Goal: Transaction & Acquisition: Purchase product/service

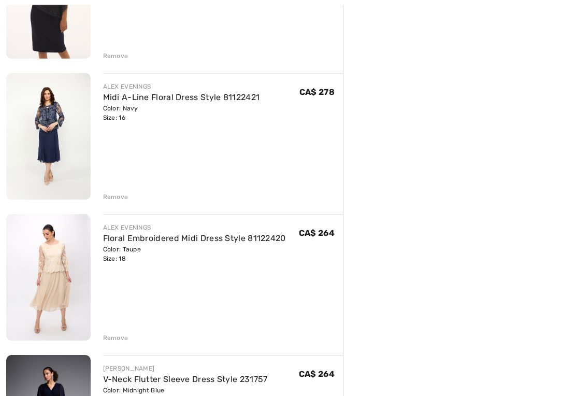
scroll to position [485, 0]
click at [59, 263] on img at bounding box center [48, 277] width 84 height 126
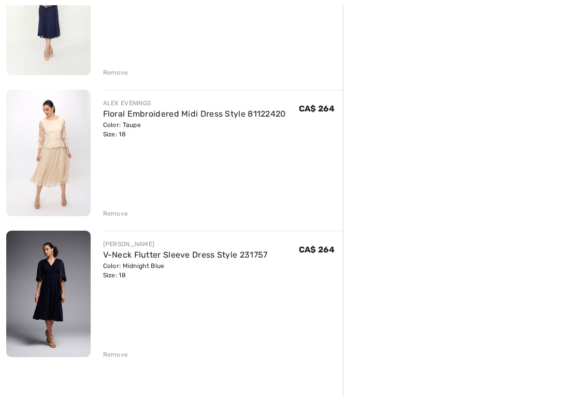
scroll to position [610, 0]
click at [159, 255] on link "V-Neck Flutter Sleeve Dress Style 231757" at bounding box center [185, 254] width 165 height 10
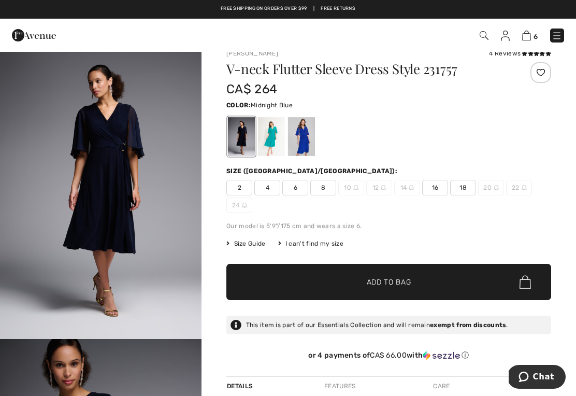
scroll to position [7, 0]
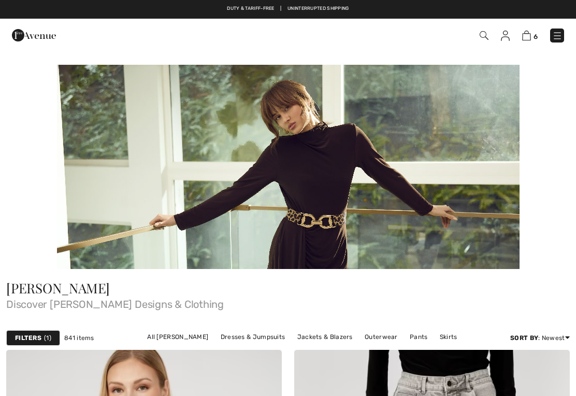
checkbox input "true"
click at [216, 332] on link "Dresses & Jumpsuits" at bounding box center [253, 336] width 75 height 13
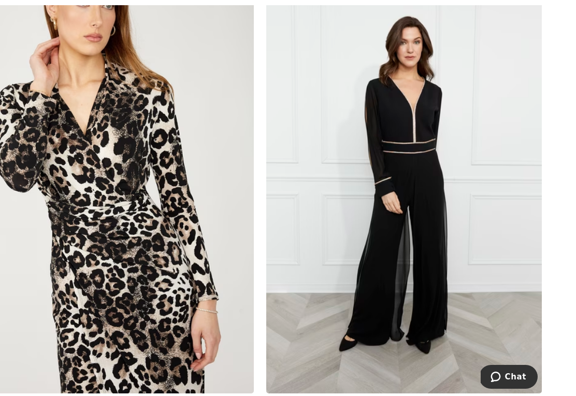
scroll to position [626, 0]
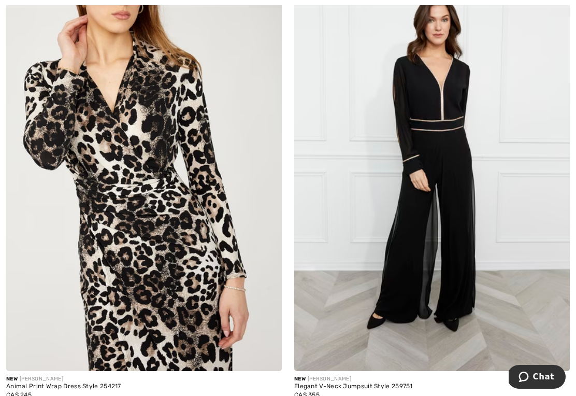
click at [448, 248] on img at bounding box center [432, 164] width 276 height 413
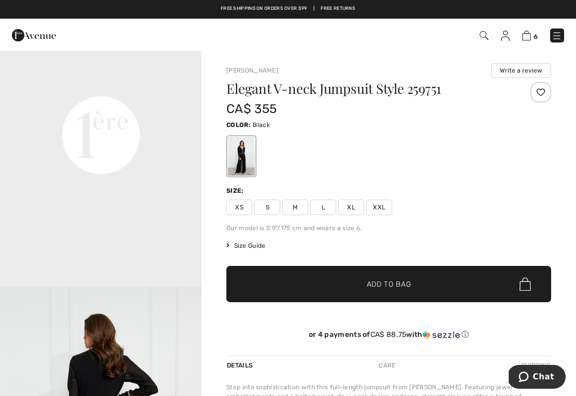
scroll to position [673, 0]
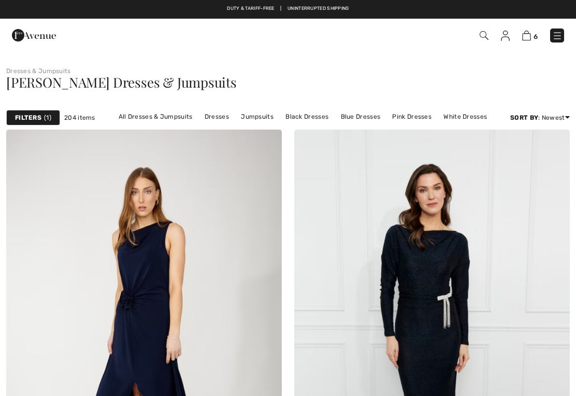
checkbox input "true"
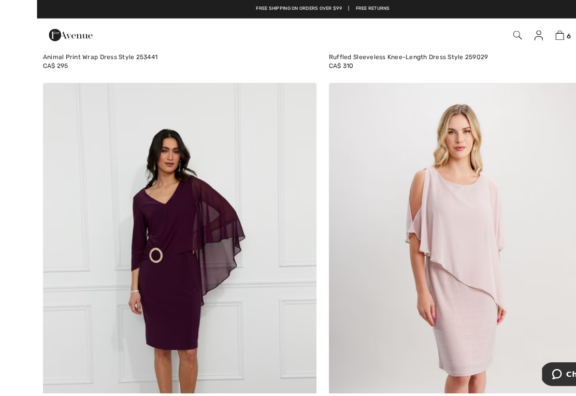
scroll to position [7117, 0]
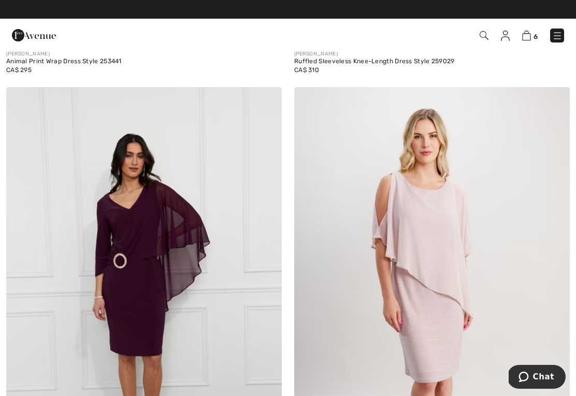
click at [169, 292] on img at bounding box center [144, 293] width 276 height 413
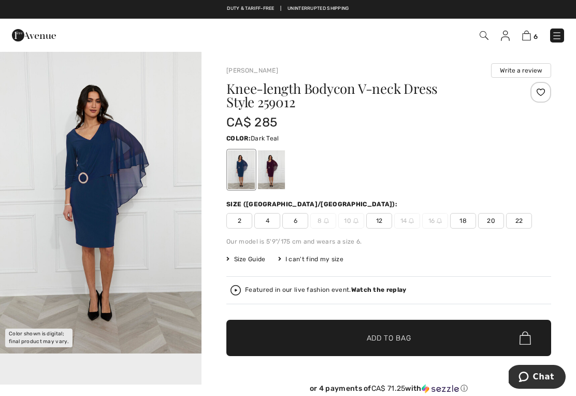
click at [278, 170] on div at bounding box center [271, 169] width 27 height 39
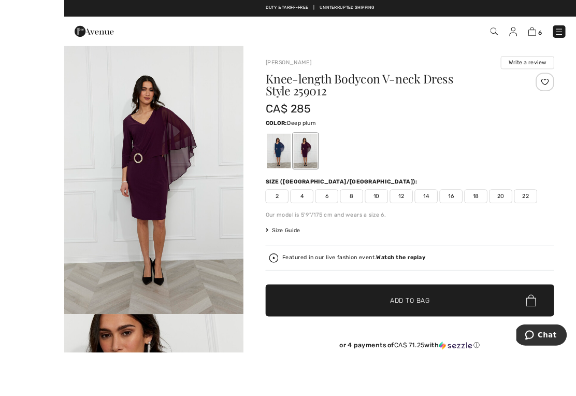
scroll to position [11, 0]
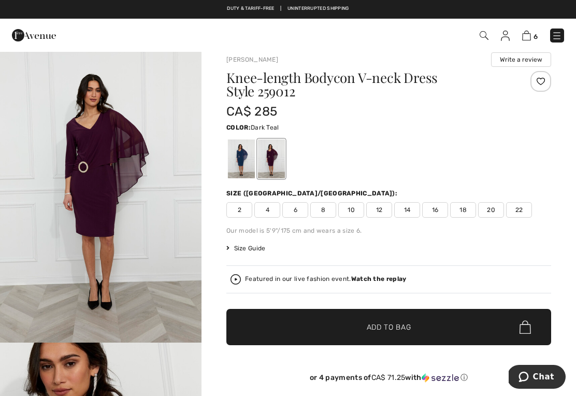
click at [244, 161] on div at bounding box center [241, 158] width 27 height 39
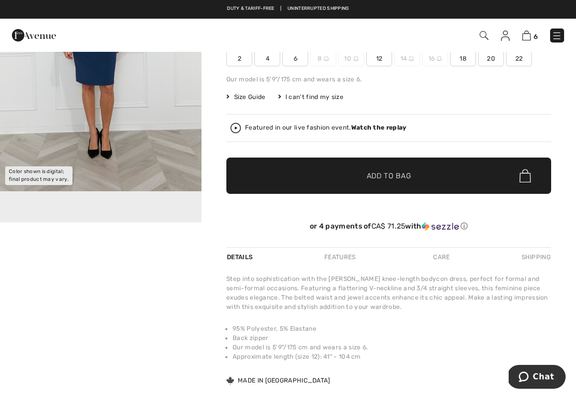
scroll to position [155, 0]
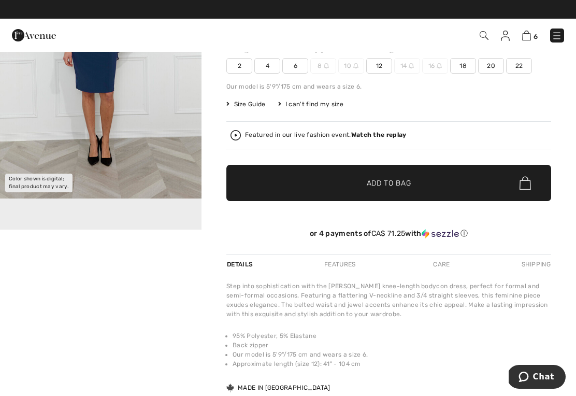
click at [155, 159] on img "1 / 1" at bounding box center [101, 47] width 202 height 303
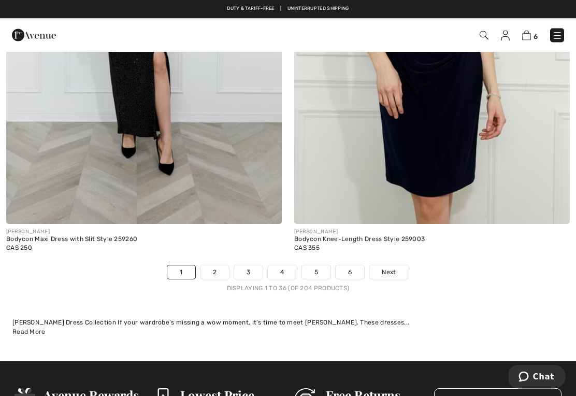
scroll to position [8337, 0]
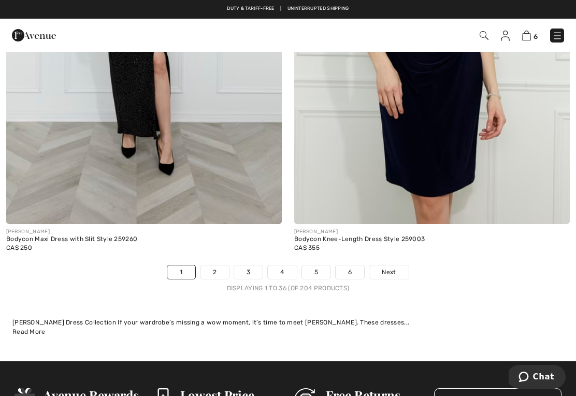
click at [216, 265] on link "2" at bounding box center [215, 271] width 28 height 13
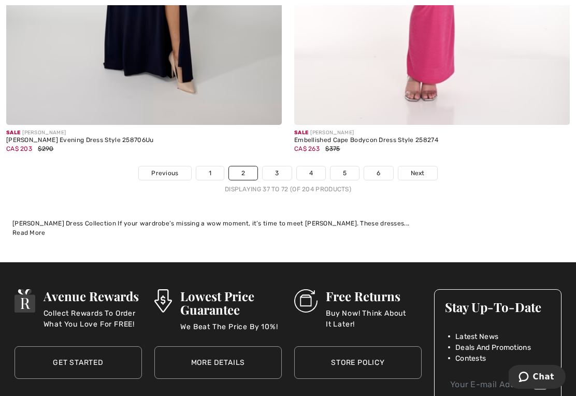
scroll to position [8419, 0]
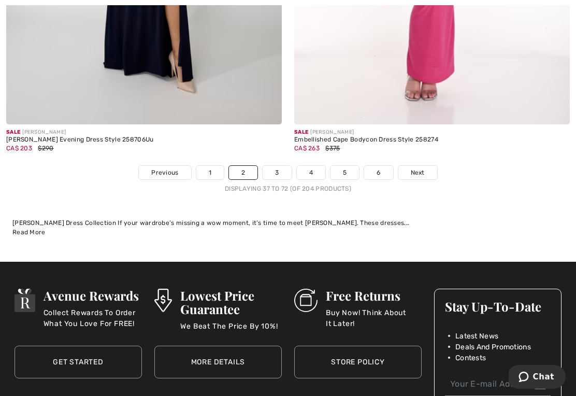
click at [278, 167] on link "3" at bounding box center [277, 172] width 28 height 13
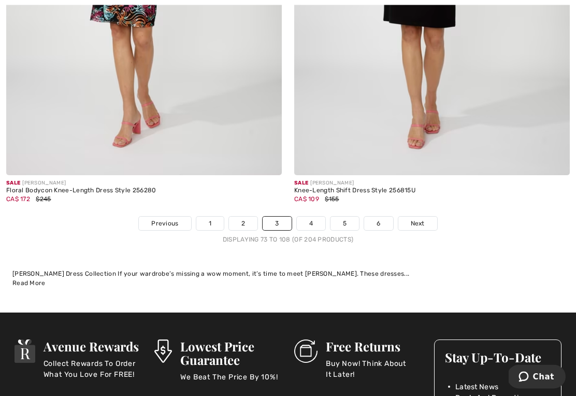
scroll to position [8351, 0]
click at [310, 218] on link "4" at bounding box center [311, 223] width 28 height 13
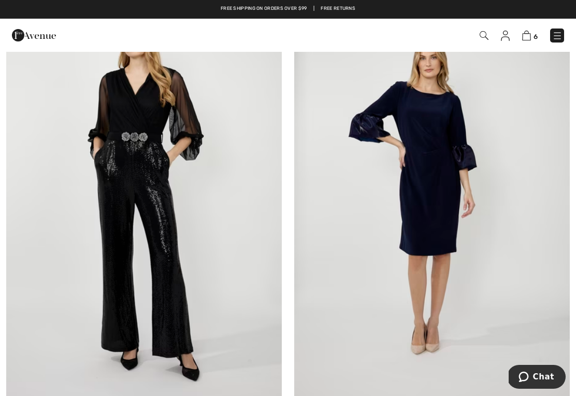
scroll to position [2408, 0]
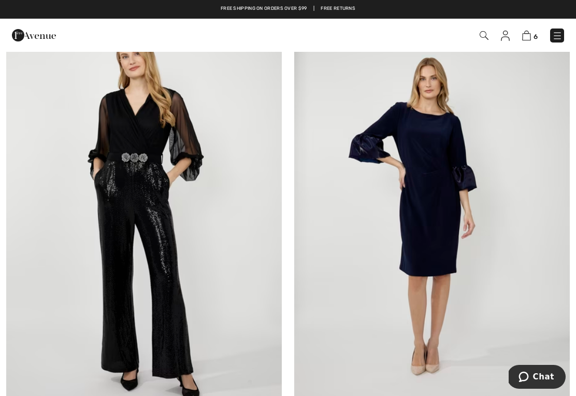
click at [441, 242] on img at bounding box center [432, 216] width 276 height 413
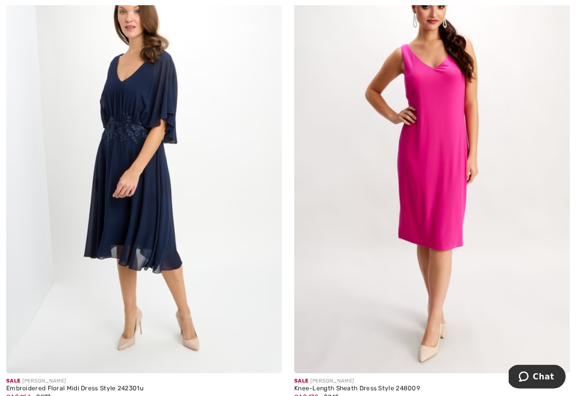
scroll to position [3929, 0]
click at [160, 207] on img at bounding box center [144, 166] width 276 height 413
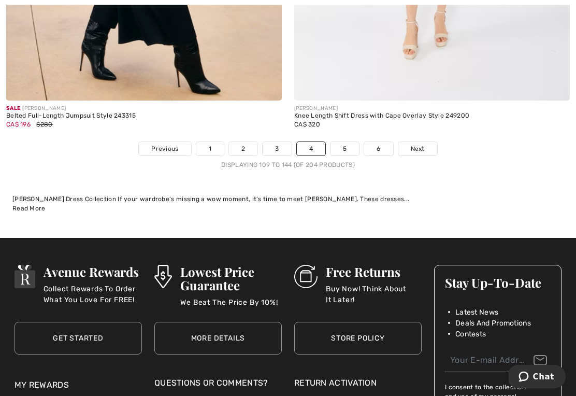
scroll to position [8409, 0]
click at [342, 142] on link "5" at bounding box center [345, 148] width 28 height 13
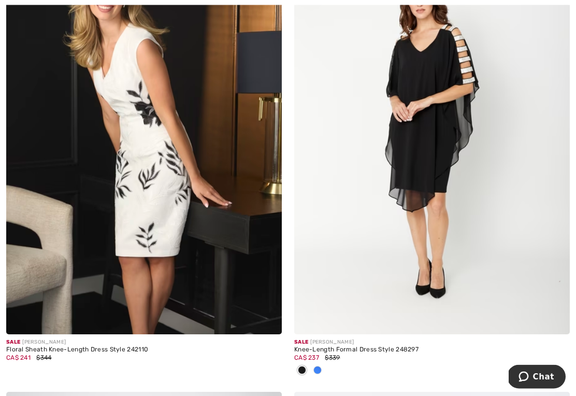
scroll to position [1119, 0]
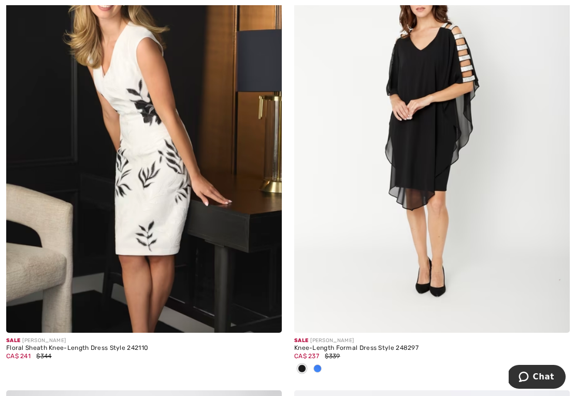
click at [322, 369] on div at bounding box center [318, 369] width 16 height 17
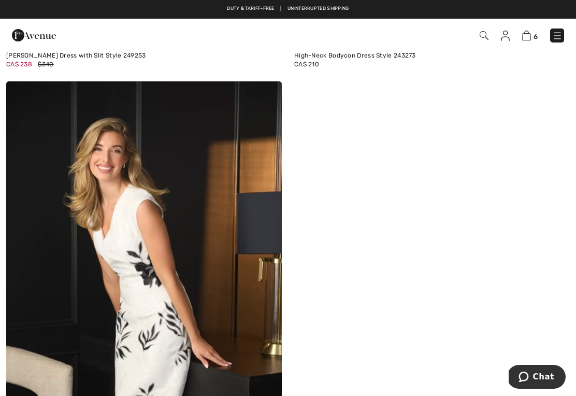
scroll to position [956, 0]
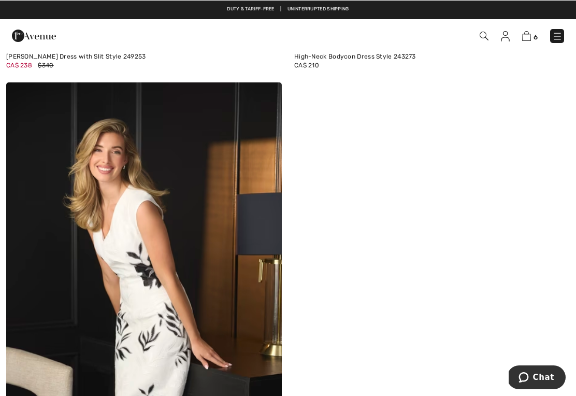
click at [493, 244] on img at bounding box center [432, 295] width 276 height 426
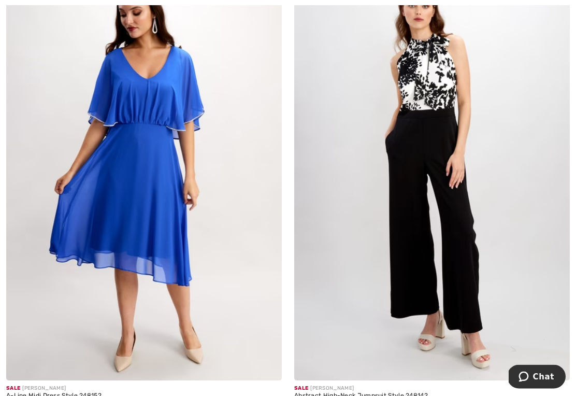
scroll to position [4377, 0]
click at [85, 394] on div "A-Line Midi Dress Style 248152" at bounding box center [144, 395] width 276 height 7
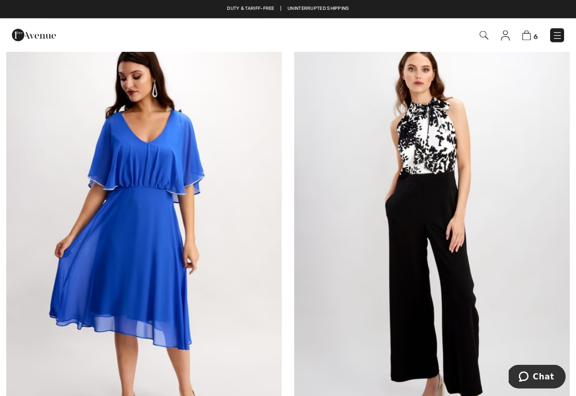
scroll to position [4311, 0]
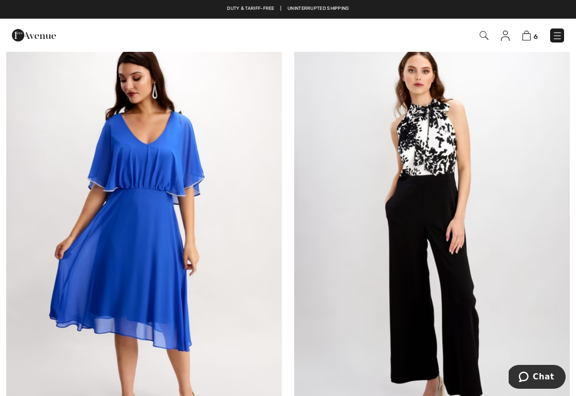
click at [166, 224] on img at bounding box center [144, 238] width 276 height 413
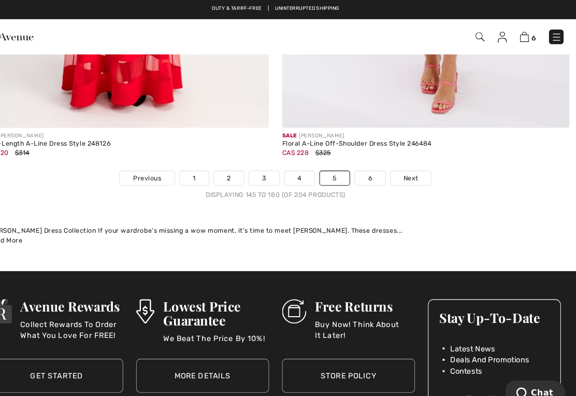
scroll to position [8385, 0]
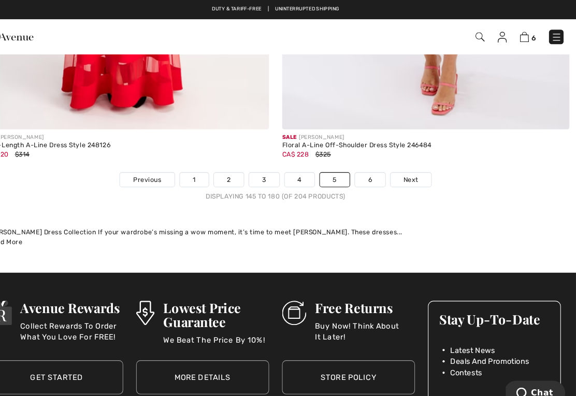
click at [364, 167] on link "6" at bounding box center [378, 172] width 28 height 13
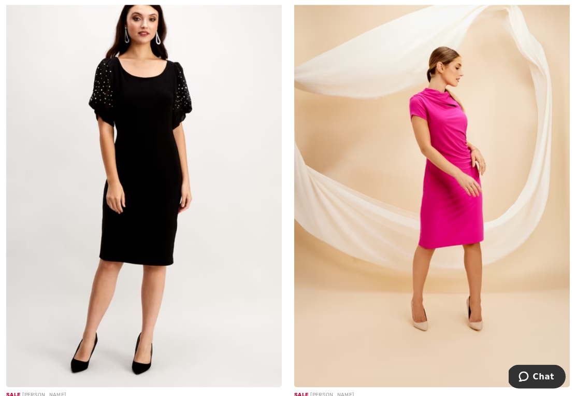
scroll to position [157, 0]
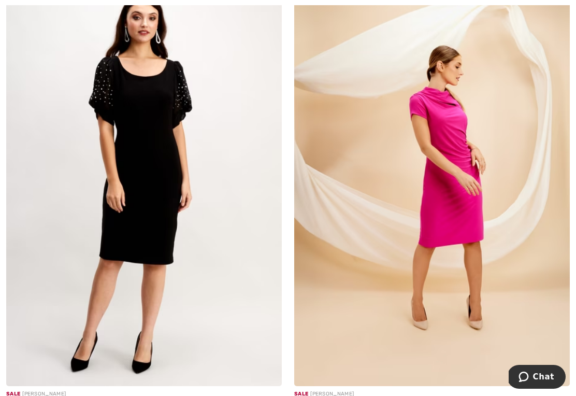
click at [152, 255] on img at bounding box center [144, 179] width 276 height 413
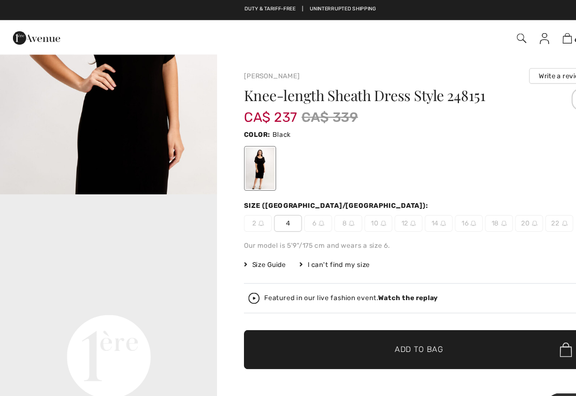
scroll to position [475, 0]
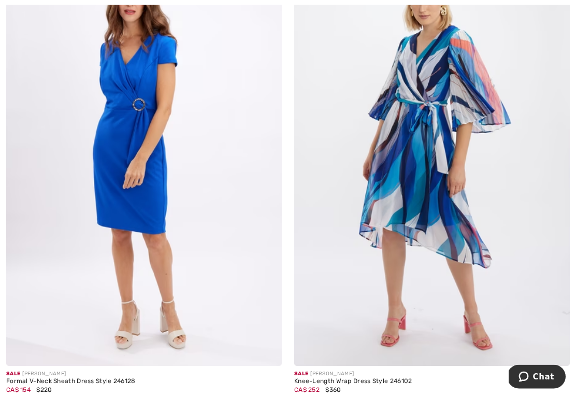
scroll to position [633, 0]
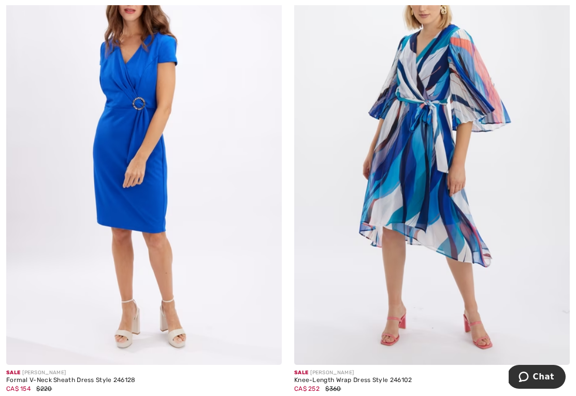
click at [150, 238] on img at bounding box center [144, 157] width 276 height 413
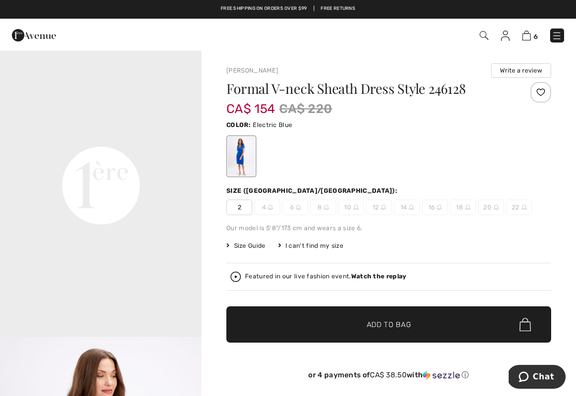
scroll to position [623, 0]
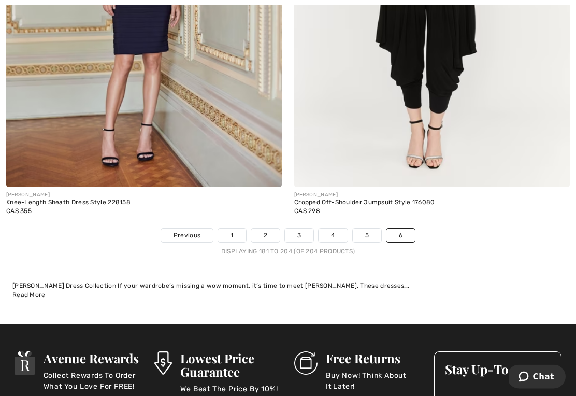
scroll to position [5512, 0]
click at [403, 230] on link "6" at bounding box center [401, 234] width 28 height 13
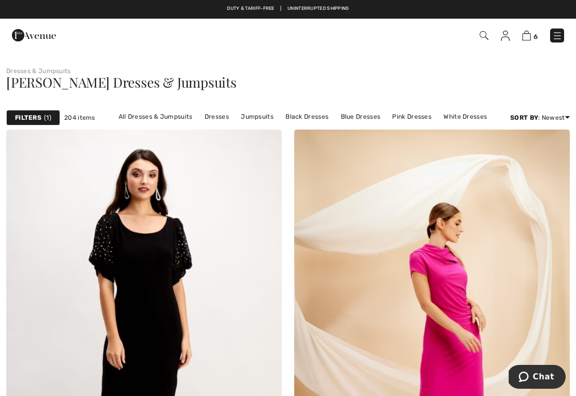
click at [355, 117] on link "Blue Dresses" at bounding box center [361, 116] width 50 height 13
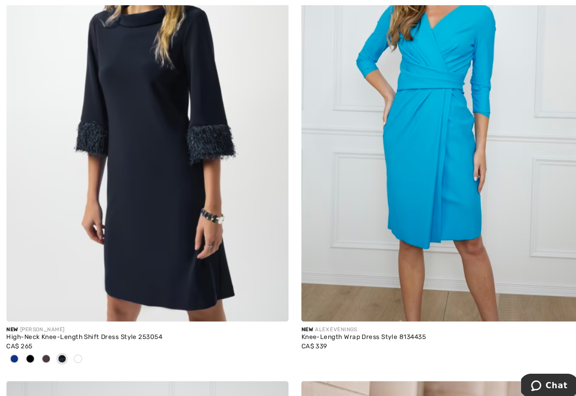
scroll to position [3098, 0]
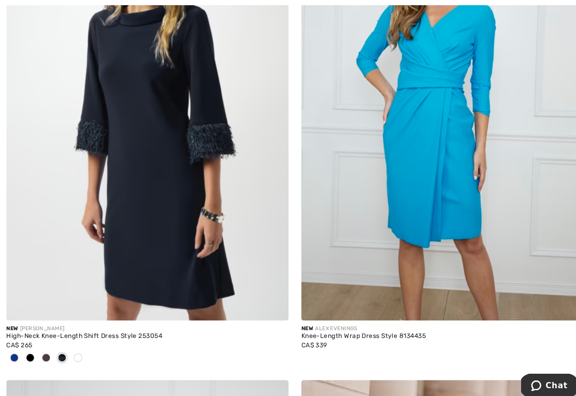
click at [154, 190] on img at bounding box center [144, 105] width 276 height 413
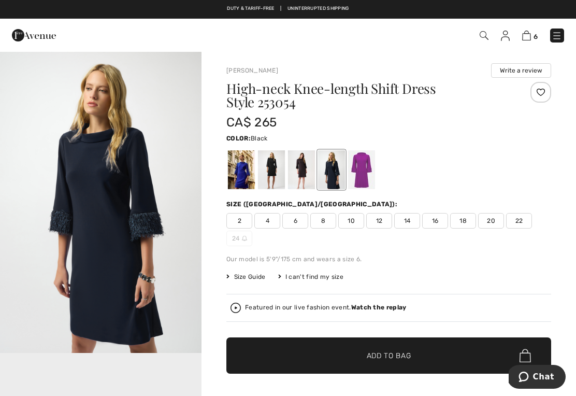
click at [274, 171] on div at bounding box center [271, 169] width 27 height 39
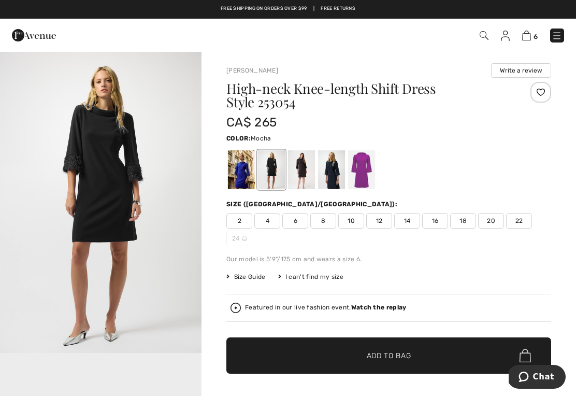
click at [307, 170] on div at bounding box center [301, 169] width 27 height 39
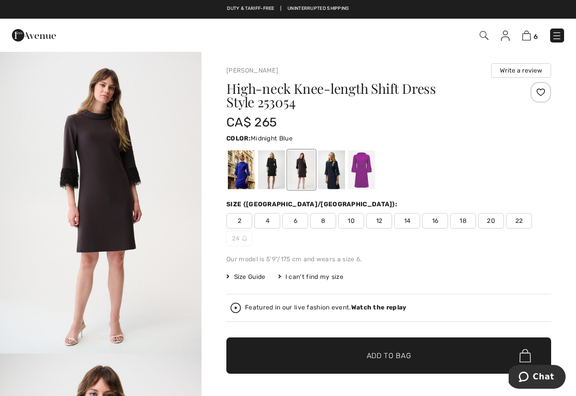
click at [337, 172] on div at bounding box center [331, 169] width 27 height 39
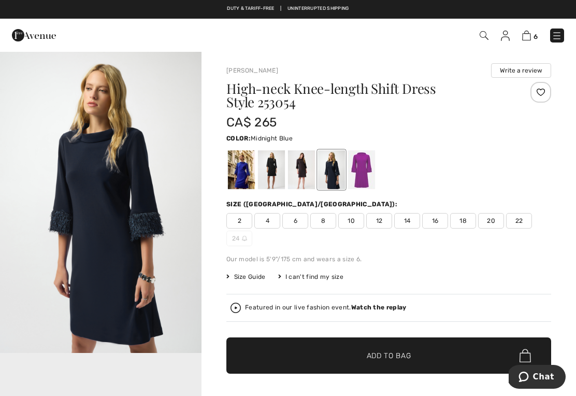
click at [365, 175] on div at bounding box center [361, 169] width 27 height 39
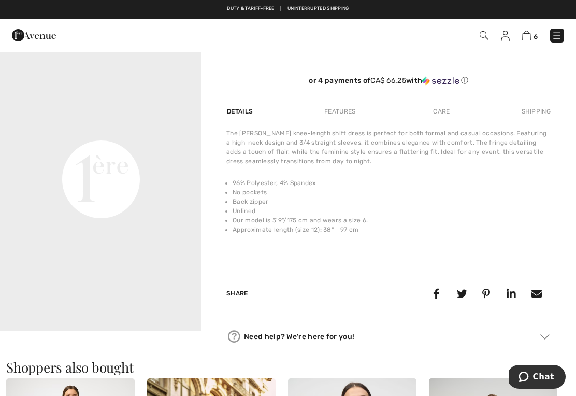
scroll to position [341, 0]
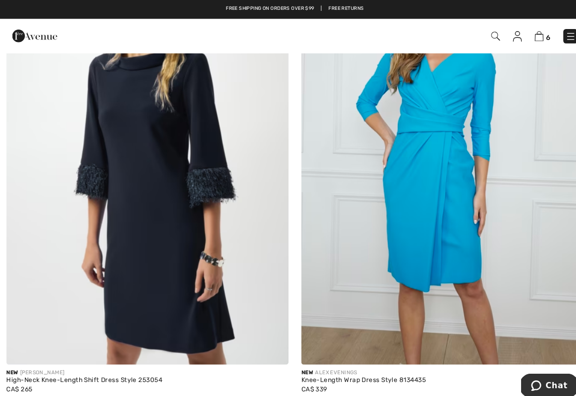
scroll to position [3055, 0]
click at [195, 235] on img at bounding box center [144, 148] width 276 height 413
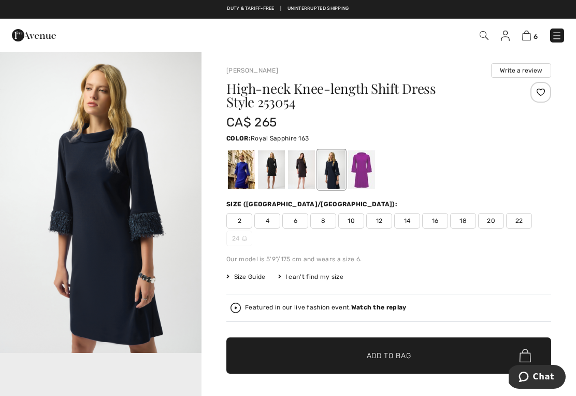
click at [245, 169] on div at bounding box center [241, 169] width 27 height 39
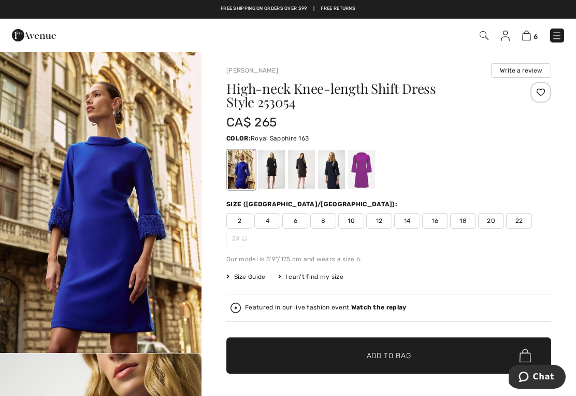
click at [435, 223] on span "16" at bounding box center [435, 221] width 26 height 16
click at [401, 358] on span "Add to Bag" at bounding box center [389, 355] width 45 height 11
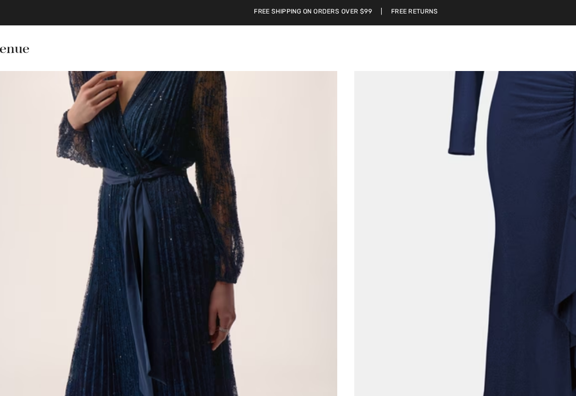
scroll to position [4930, 0]
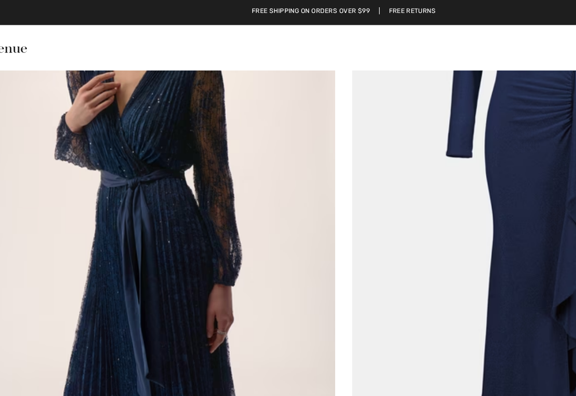
click at [136, 223] on img at bounding box center [144, 142] width 276 height 413
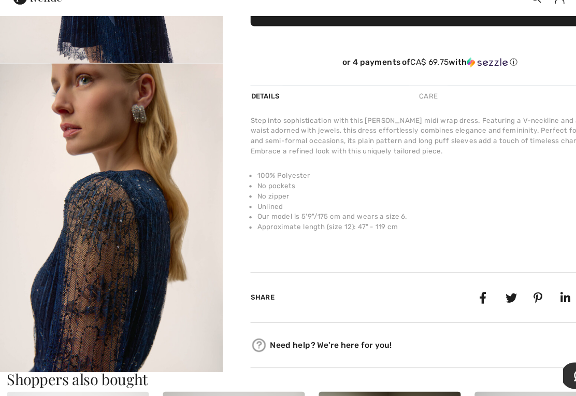
scroll to position [259, 0]
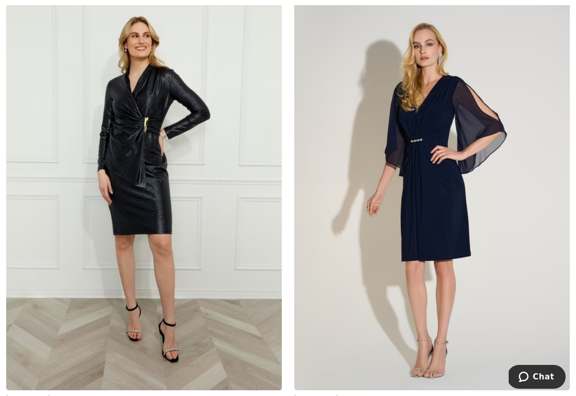
scroll to position [5363, 0]
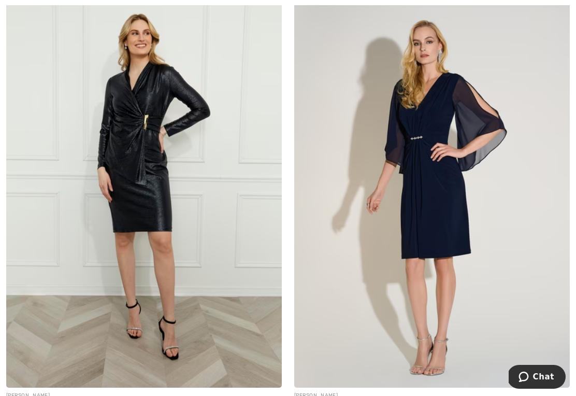
click at [381, 395] on div "Elegant Knee-Length Dress Style 253728" at bounding box center [432, 402] width 276 height 7
click at [435, 242] on img at bounding box center [432, 180] width 276 height 413
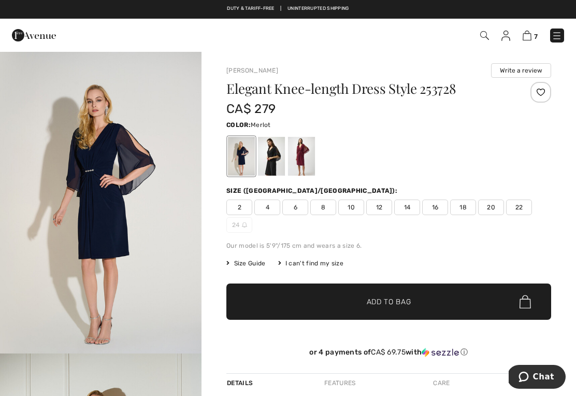
click at [307, 158] on div at bounding box center [301, 156] width 27 height 39
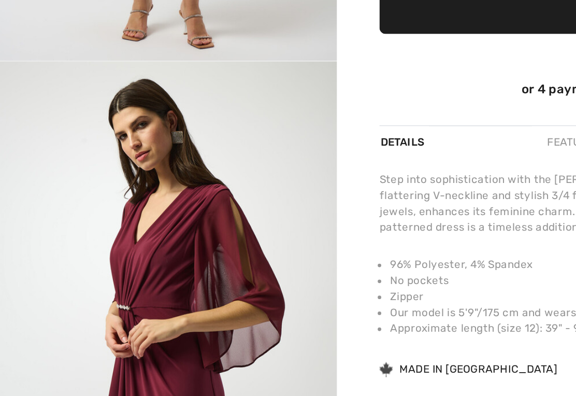
scroll to position [16, 0]
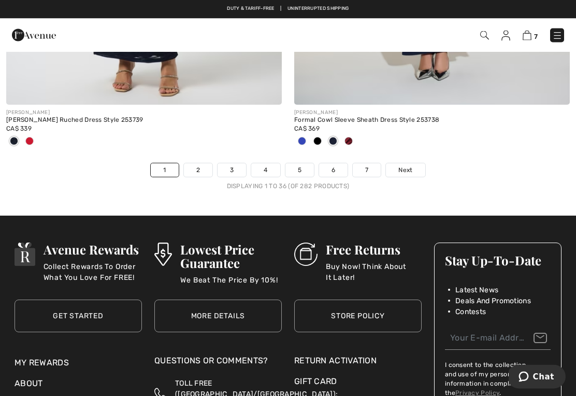
scroll to position [8541, 0]
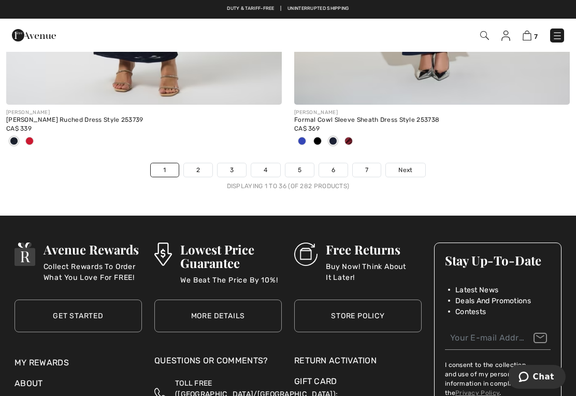
click at [409, 165] on span "Next" at bounding box center [405, 169] width 14 height 9
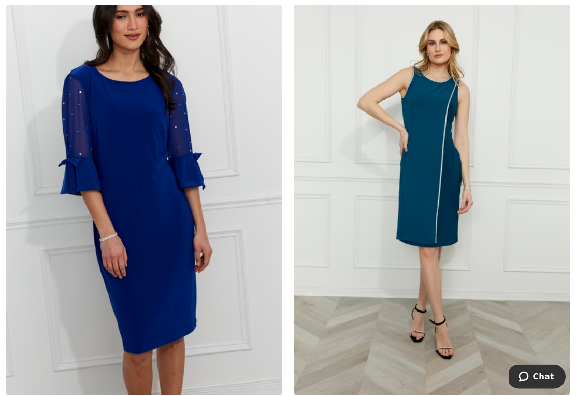
scroll to position [1074, 0]
click at [213, 165] on img at bounding box center [144, 188] width 276 height 413
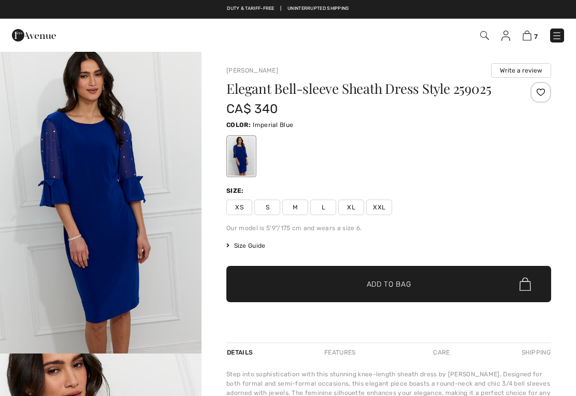
checkbox input "true"
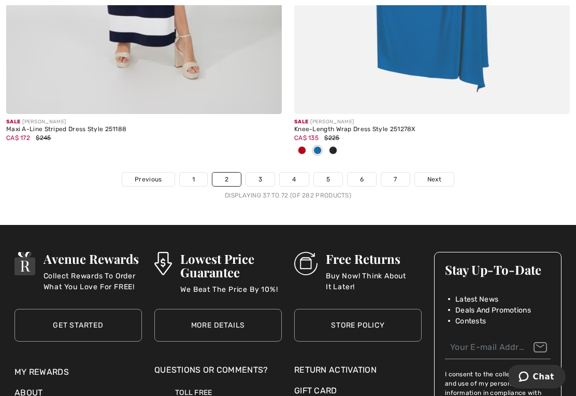
scroll to position [8600, 0]
click at [262, 173] on link "3" at bounding box center [260, 179] width 28 height 13
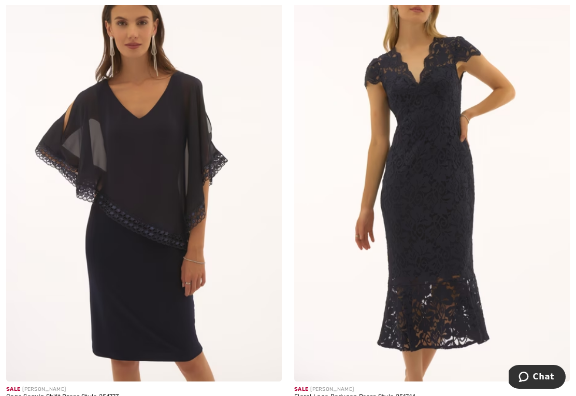
scroll to position [160, 0]
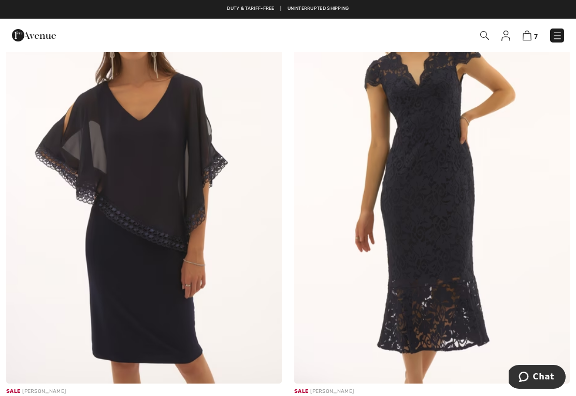
click at [162, 288] on img at bounding box center [144, 176] width 276 height 413
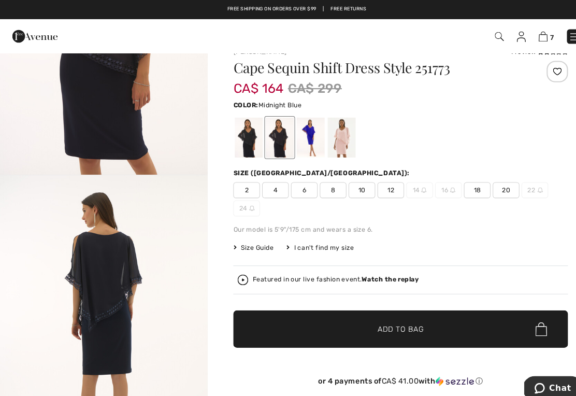
scroll to position [165, 0]
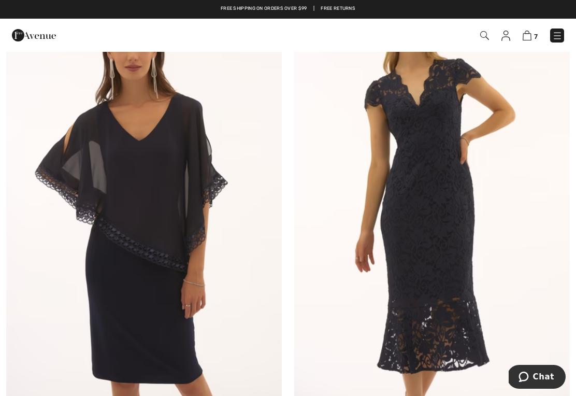
scroll to position [139, 0]
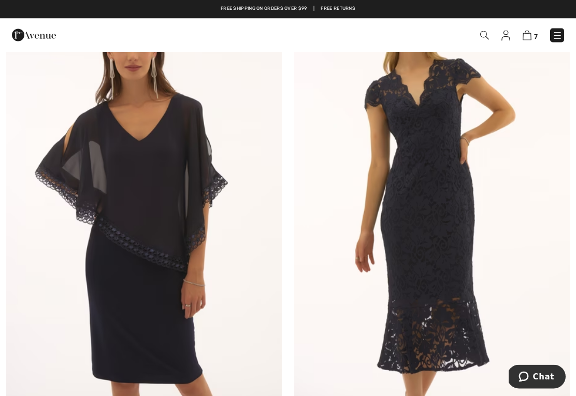
click at [422, 261] on img at bounding box center [432, 197] width 276 height 413
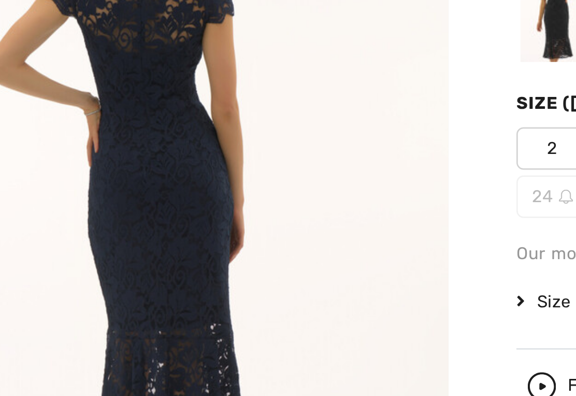
scroll to position [259, 0]
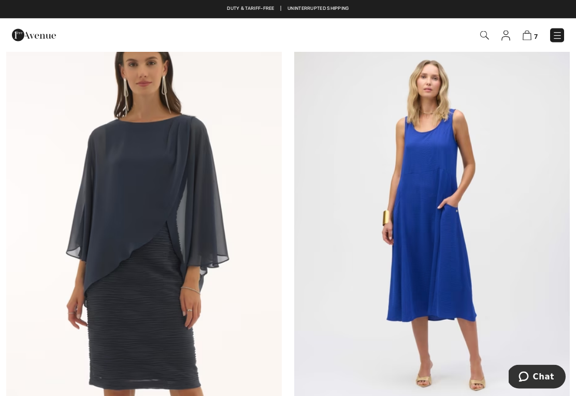
scroll to position [3030, 0]
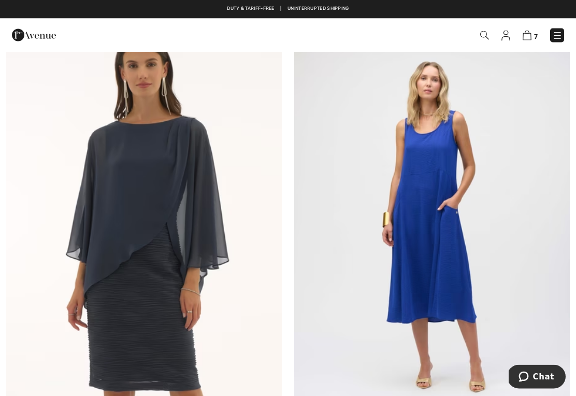
click at [161, 284] on img at bounding box center [144, 225] width 276 height 413
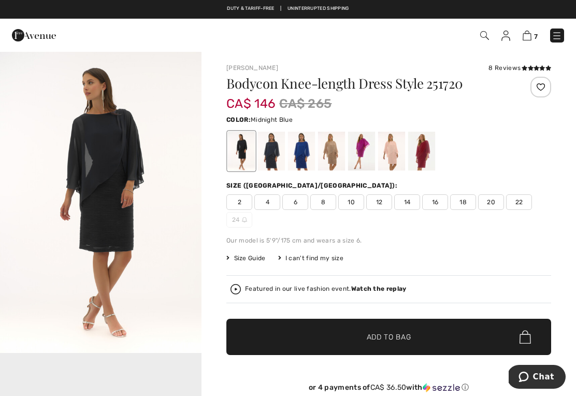
click at [276, 151] on div at bounding box center [271, 151] width 27 height 39
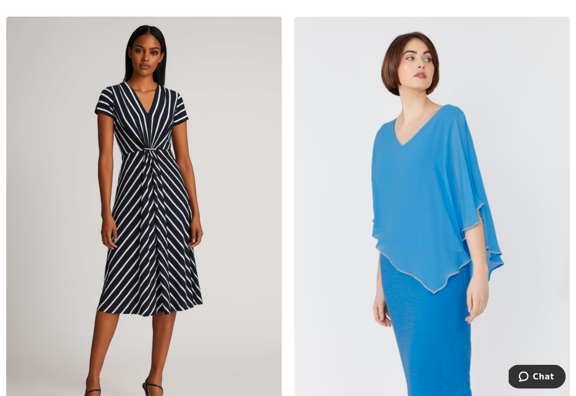
scroll to position [3504, 0]
click at [176, 248] on img at bounding box center [144, 223] width 276 height 413
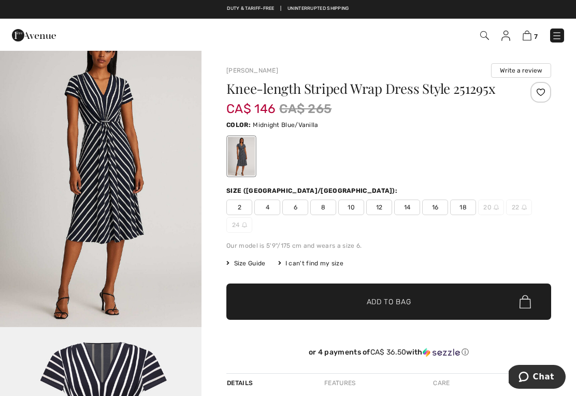
scroll to position [26, 0]
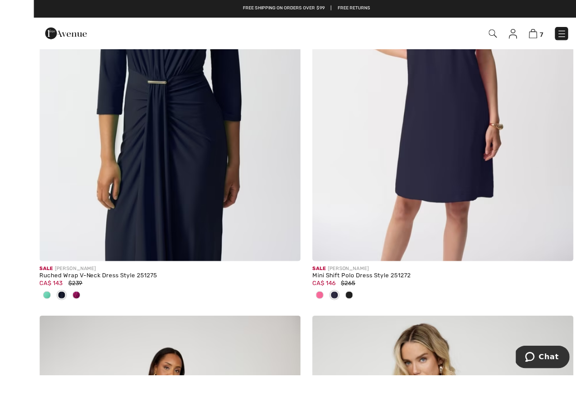
scroll to position [7898, 0]
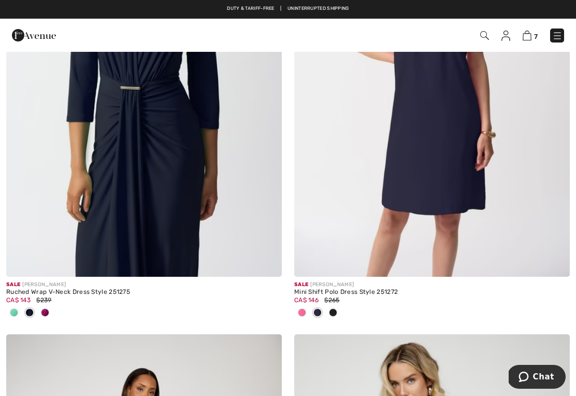
click at [138, 200] on img at bounding box center [144, 69] width 276 height 413
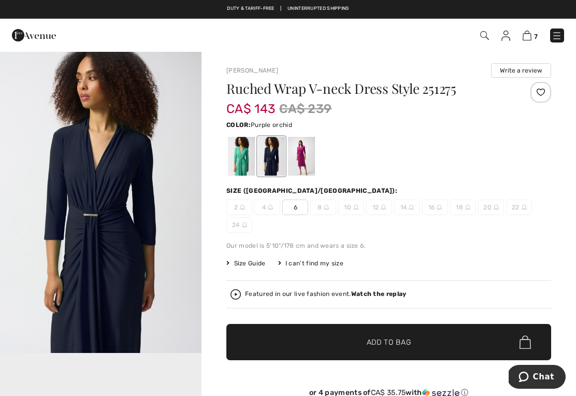
click at [305, 157] on div at bounding box center [301, 156] width 27 height 39
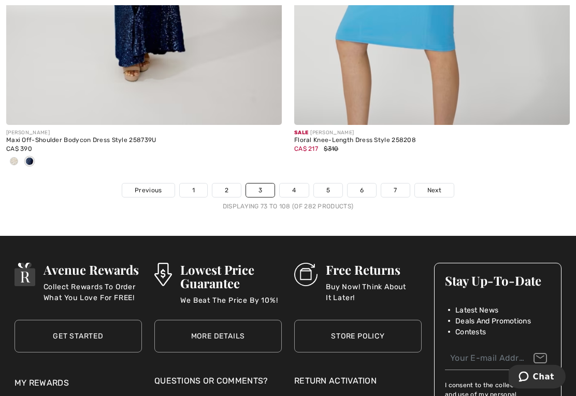
scroll to position [8521, 0]
click at [290, 184] on link "4" at bounding box center [294, 189] width 28 height 13
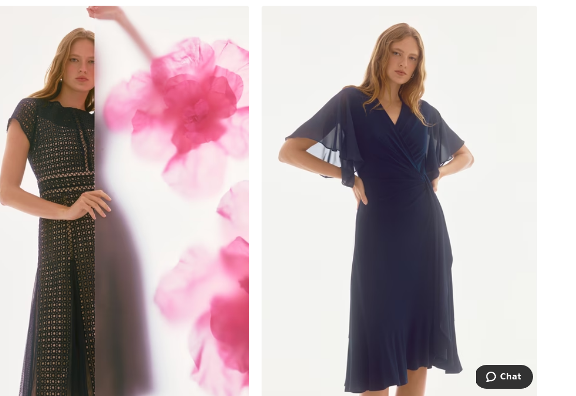
scroll to position [3030, 0]
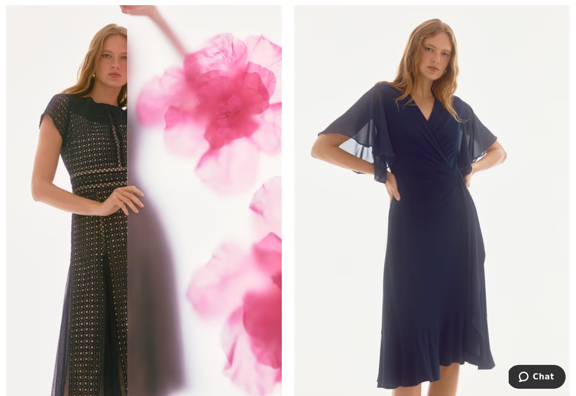
click at [443, 291] on img at bounding box center [432, 208] width 276 height 413
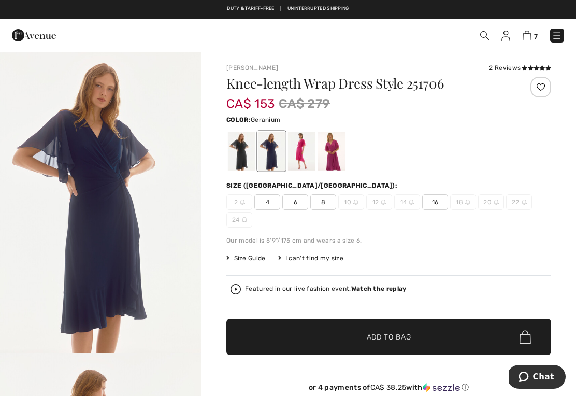
click at [304, 150] on div at bounding box center [301, 151] width 27 height 39
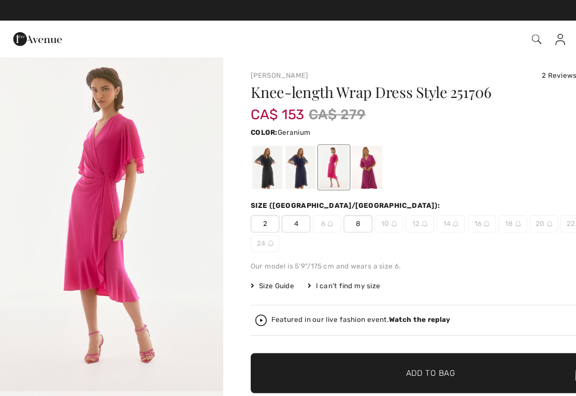
click at [337, 153] on div at bounding box center [331, 151] width 27 height 39
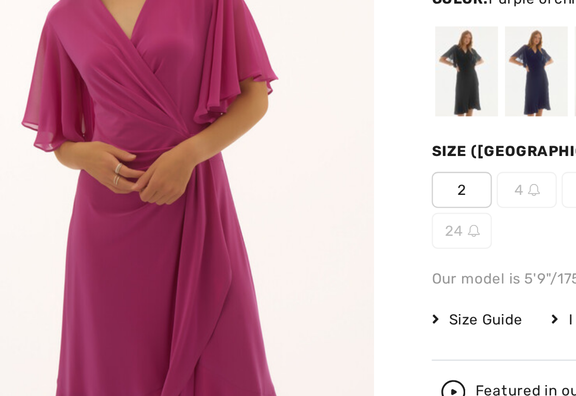
scroll to position [8, 0]
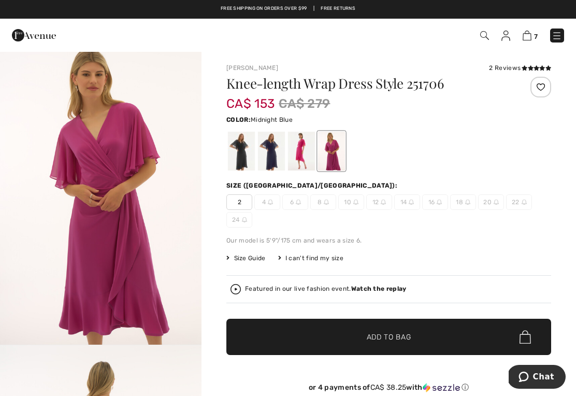
click at [275, 150] on div at bounding box center [271, 151] width 27 height 39
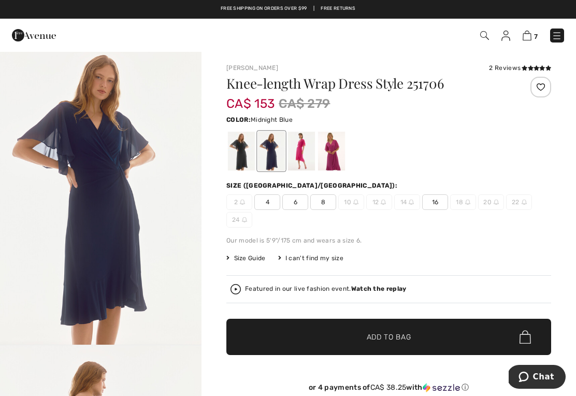
scroll to position [0, 0]
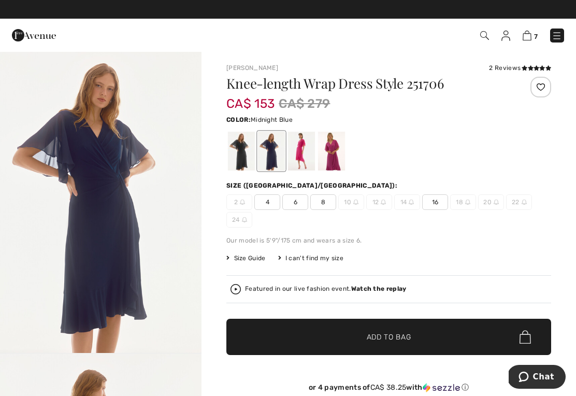
click at [244, 151] on div at bounding box center [241, 151] width 27 height 39
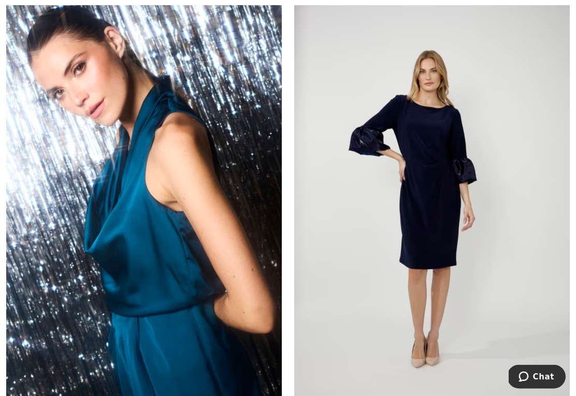
scroll to position [7372, 0]
click at [448, 205] on img at bounding box center [432, 209] width 276 height 413
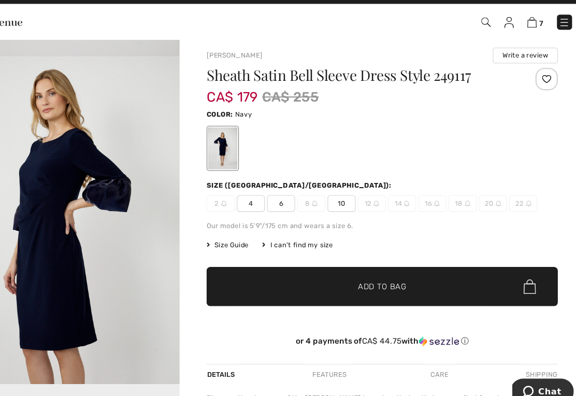
scroll to position [5, 0]
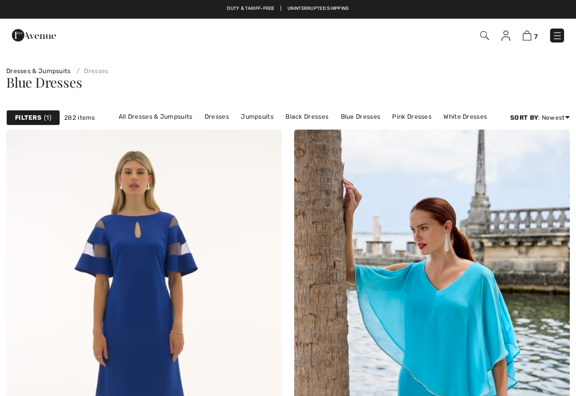
checkbox input "true"
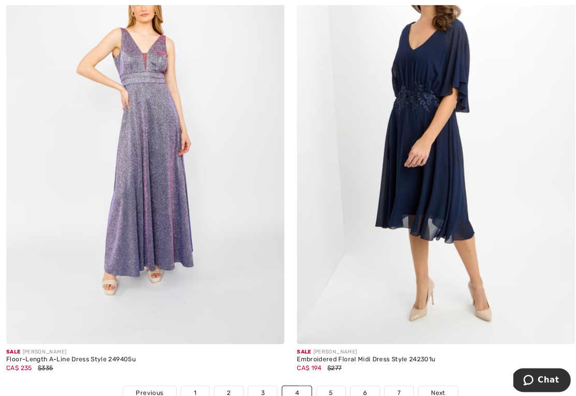
scroll to position [8391, 0]
click at [399, 190] on img at bounding box center [432, 133] width 276 height 413
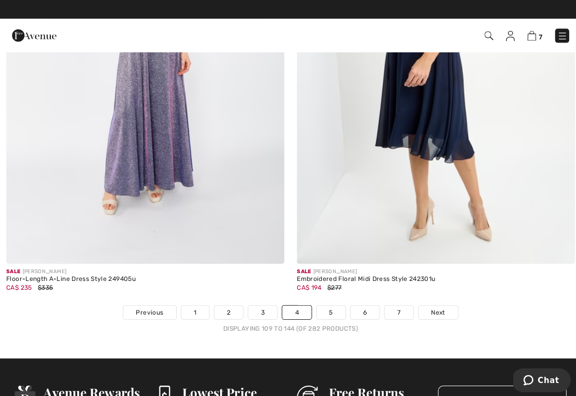
scroll to position [8471, 0]
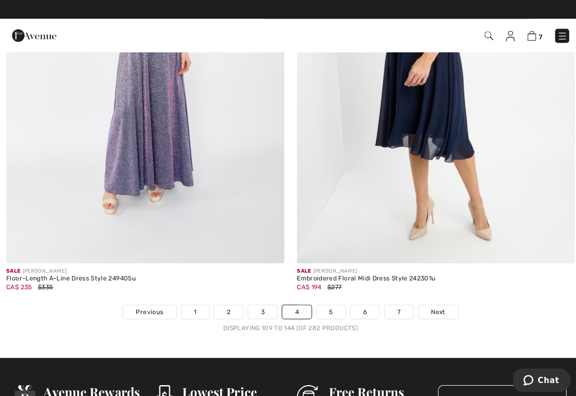
click at [327, 304] on link "5" at bounding box center [328, 308] width 28 height 13
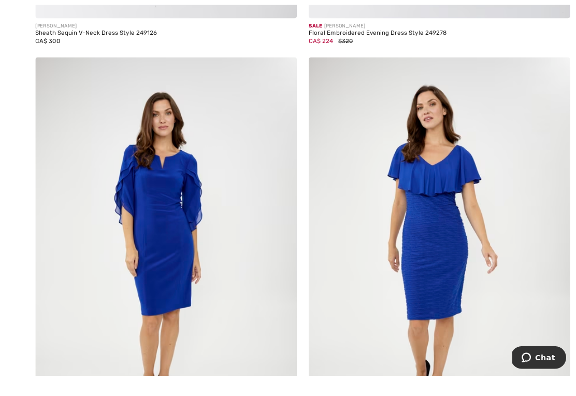
scroll to position [1002, 0]
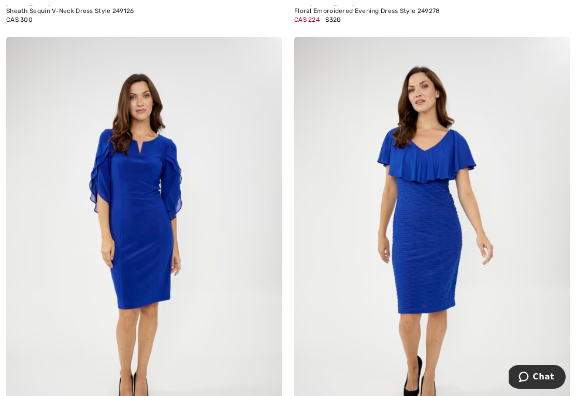
click at [145, 273] on img at bounding box center [144, 243] width 276 height 413
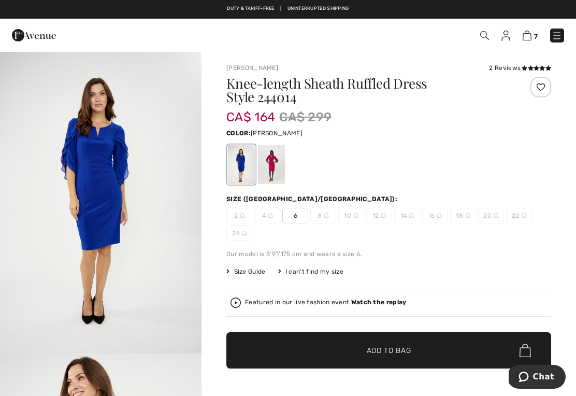
click at [279, 162] on div at bounding box center [271, 164] width 27 height 39
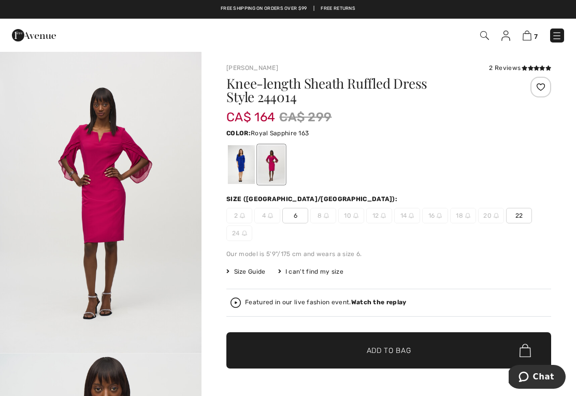
click at [240, 167] on div at bounding box center [241, 164] width 27 height 39
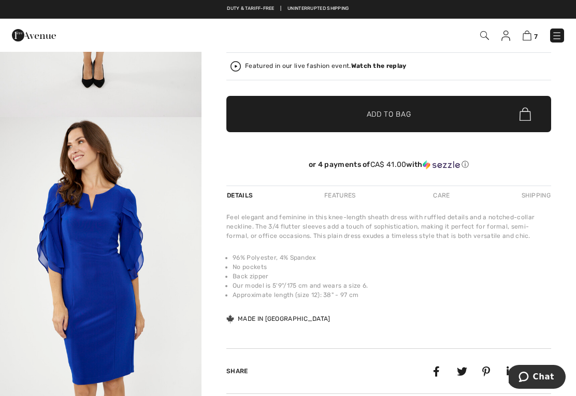
scroll to position [237, 0]
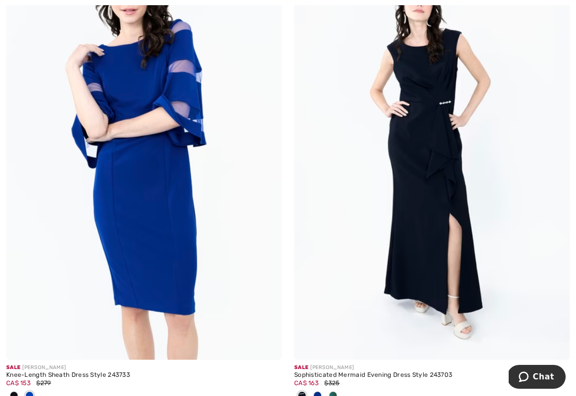
scroll to position [4466, 0]
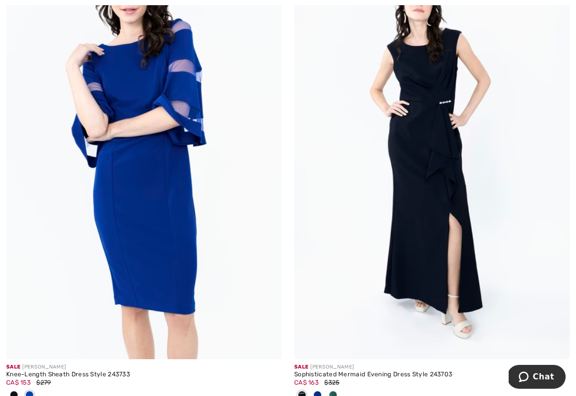
click at [161, 149] on img at bounding box center [144, 152] width 276 height 413
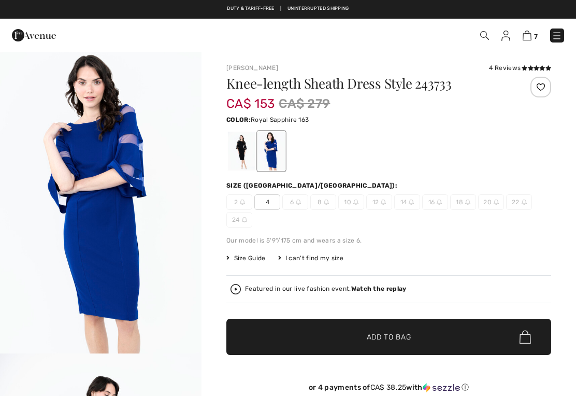
checkbox input "true"
click at [246, 149] on div at bounding box center [241, 151] width 27 height 39
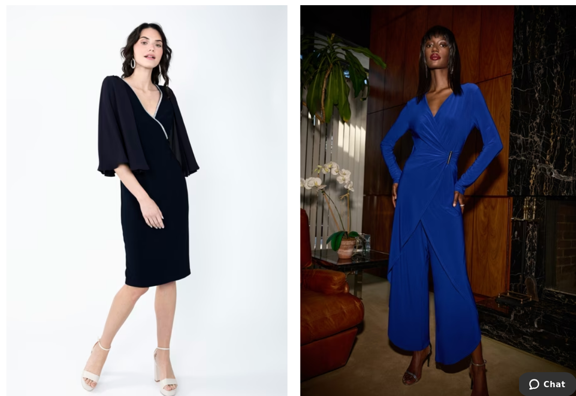
scroll to position [4893, 0]
click at [176, 239] on img at bounding box center [144, 196] width 276 height 413
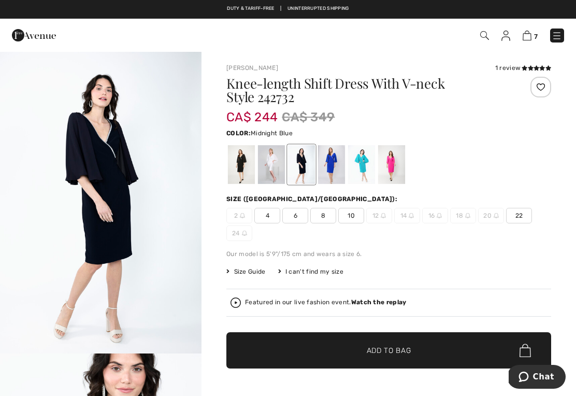
click at [367, 165] on div at bounding box center [361, 164] width 27 height 39
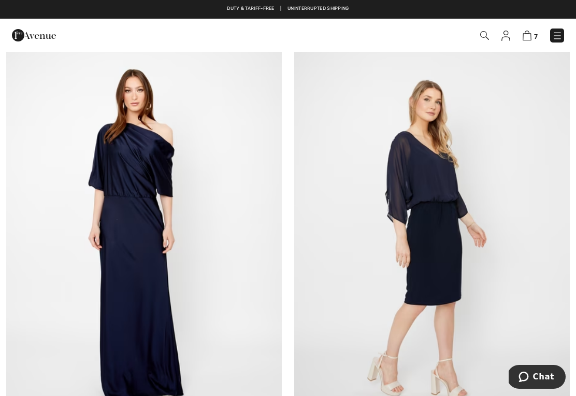
scroll to position [8238, 0]
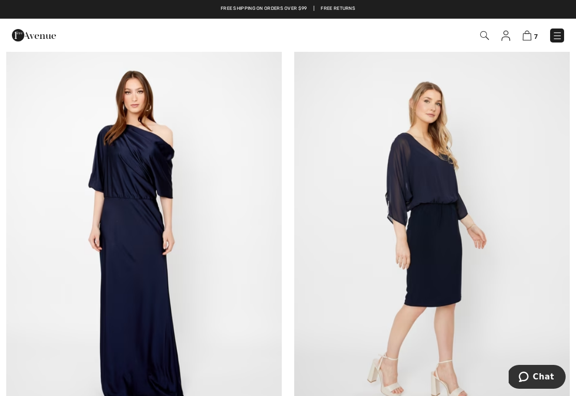
click at [448, 210] on img at bounding box center [432, 235] width 276 height 413
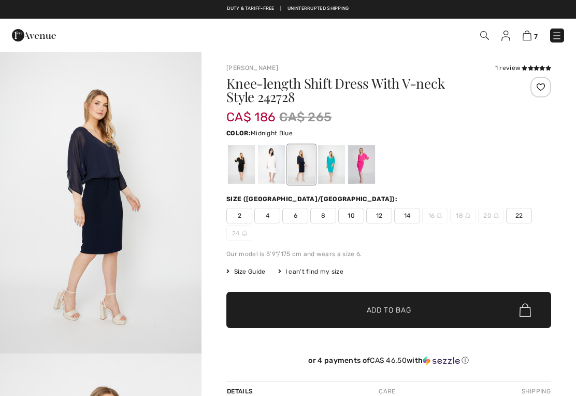
checkbox input "true"
click at [369, 171] on div at bounding box center [361, 164] width 27 height 39
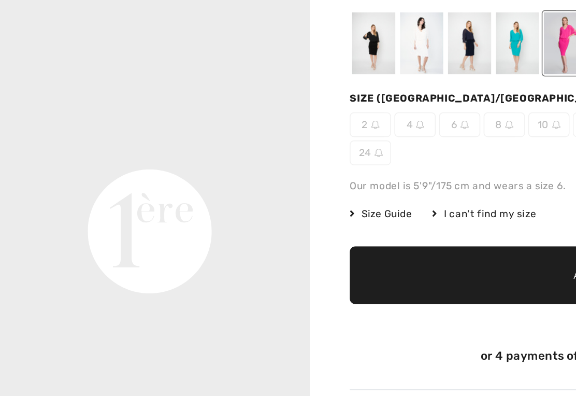
scroll to position [548, 0]
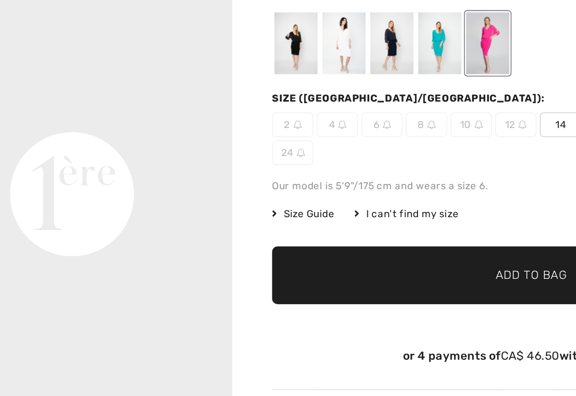
click at [228, 145] on div at bounding box center [241, 164] width 27 height 39
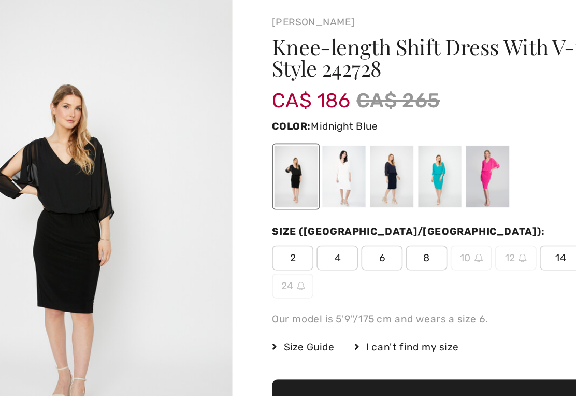
click at [288, 145] on div at bounding box center [301, 164] width 27 height 39
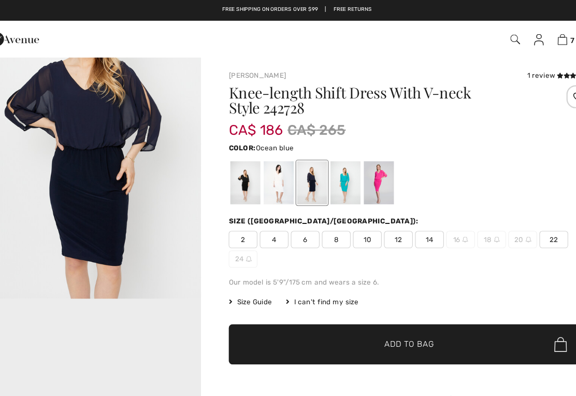
click at [318, 163] on div at bounding box center [331, 164] width 27 height 39
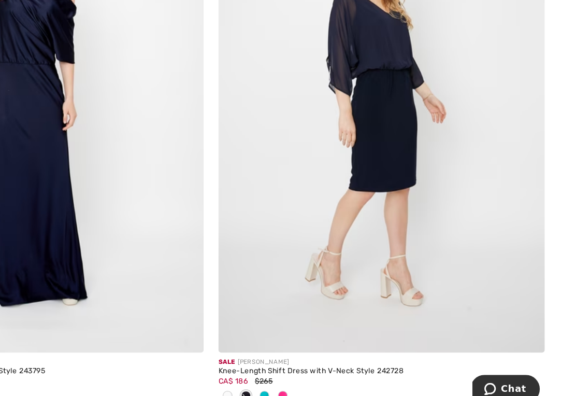
scroll to position [8334, 0]
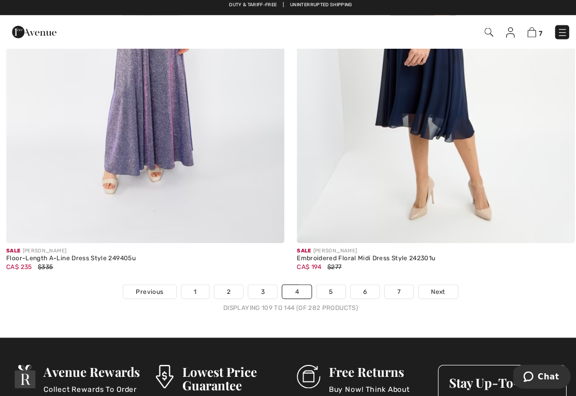
click at [328, 289] on link "5" at bounding box center [328, 292] width 28 height 13
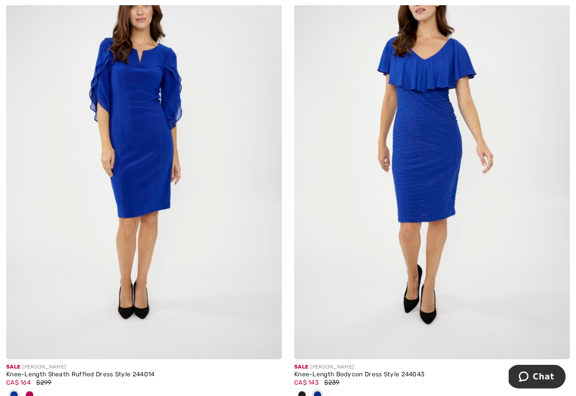
scroll to position [1093, 0]
click at [39, 395] on div at bounding box center [144, 395] width 276 height 17
click at [34, 394] on div at bounding box center [30, 395] width 16 height 17
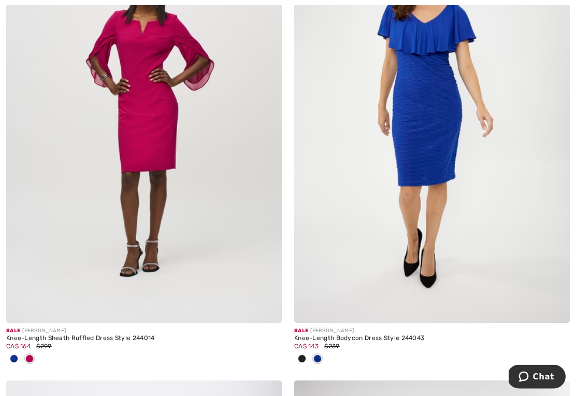
scroll to position [1132, 0]
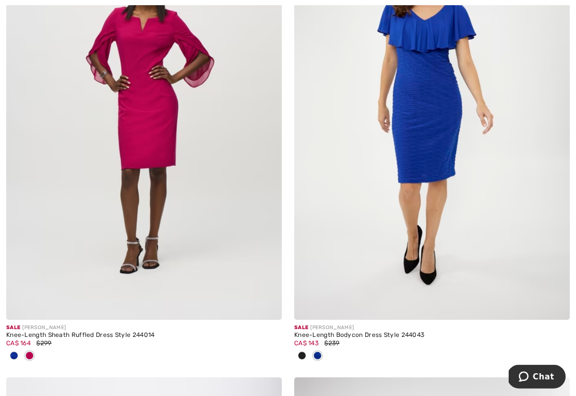
click at [145, 230] on img at bounding box center [144, 113] width 276 height 413
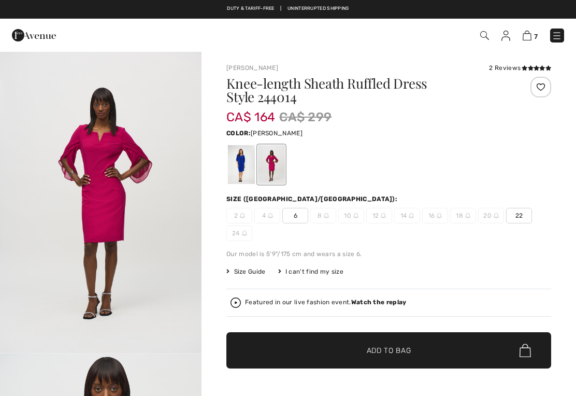
checkbox input "true"
click at [239, 166] on div at bounding box center [241, 164] width 27 height 39
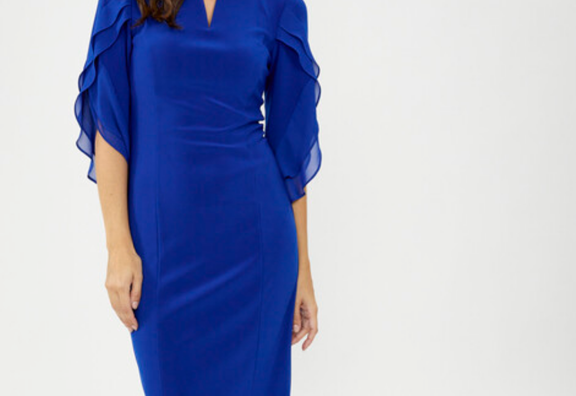
scroll to position [21, 0]
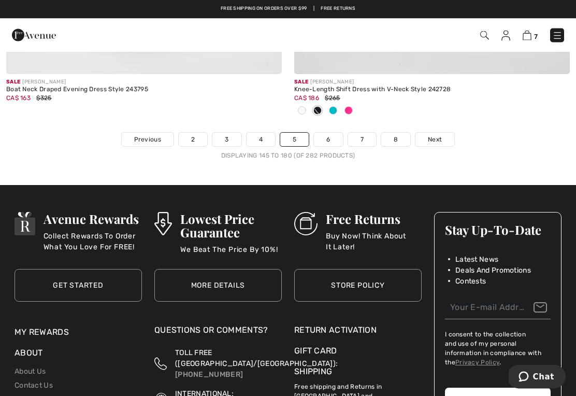
scroll to position [8572, 0]
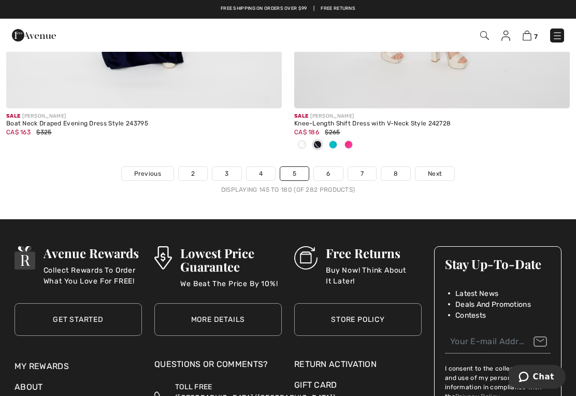
click at [331, 171] on link "6" at bounding box center [328, 173] width 28 height 13
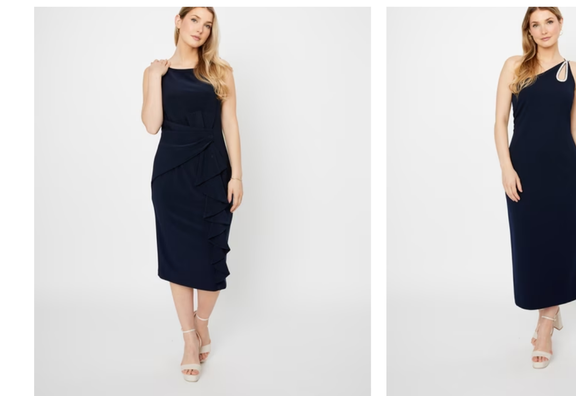
scroll to position [190, 0]
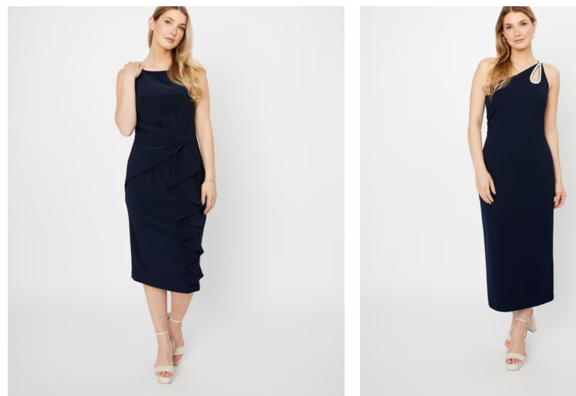
click at [142, 188] on img at bounding box center [144, 145] width 276 height 413
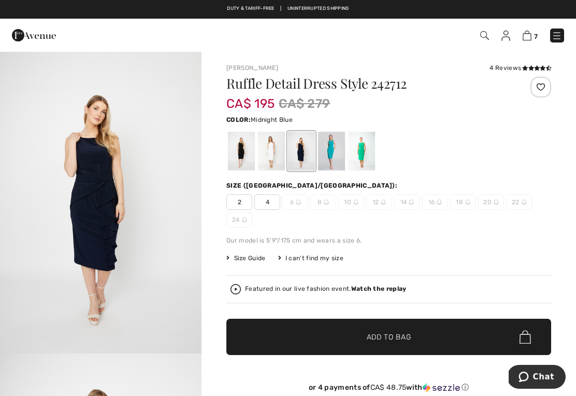
click at [368, 154] on div at bounding box center [361, 151] width 27 height 39
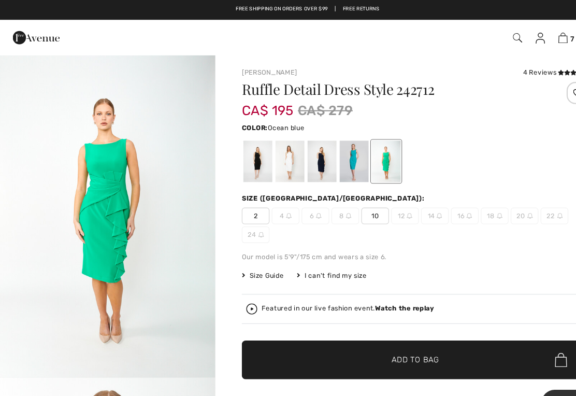
click at [335, 156] on div at bounding box center [331, 151] width 27 height 39
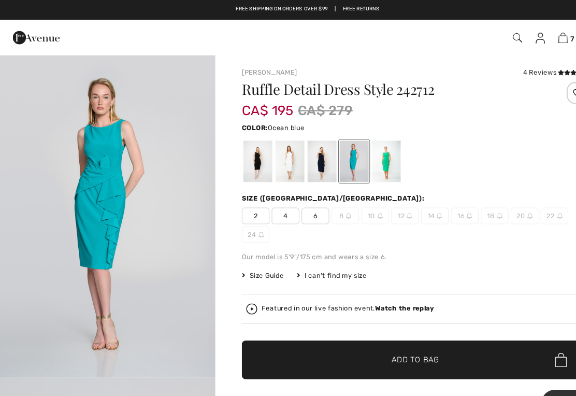
click at [304, 154] on div at bounding box center [301, 151] width 27 height 39
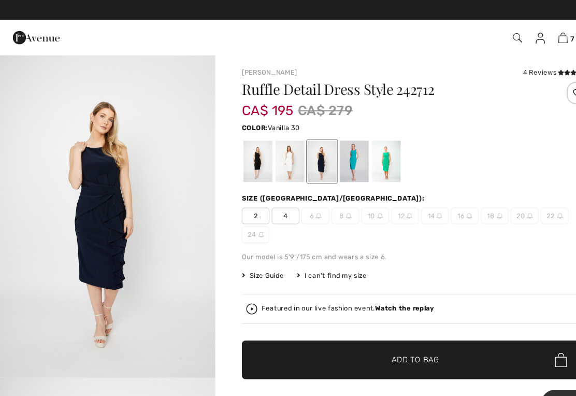
click at [271, 151] on div at bounding box center [271, 151] width 27 height 39
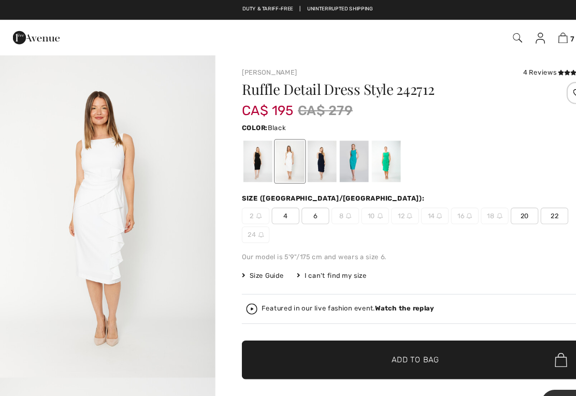
click at [240, 155] on div at bounding box center [241, 151] width 27 height 39
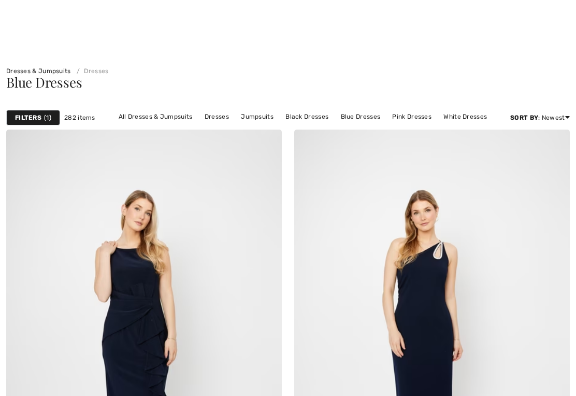
checkbox input "true"
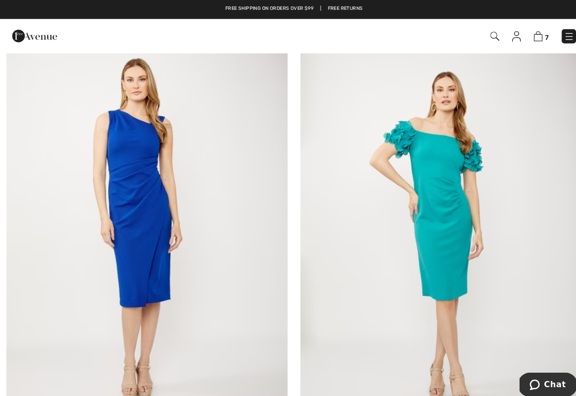
scroll to position [2440, 0]
click at [155, 238] on img at bounding box center [144, 218] width 276 height 413
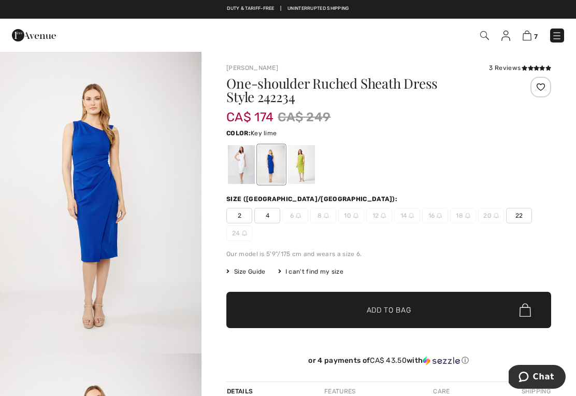
click at [309, 166] on div at bounding box center [301, 164] width 27 height 39
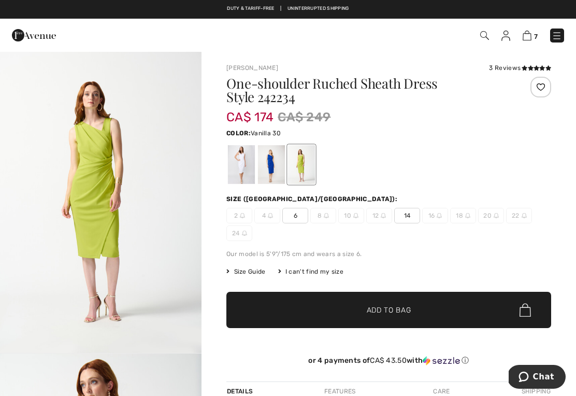
click at [242, 164] on div at bounding box center [241, 164] width 27 height 39
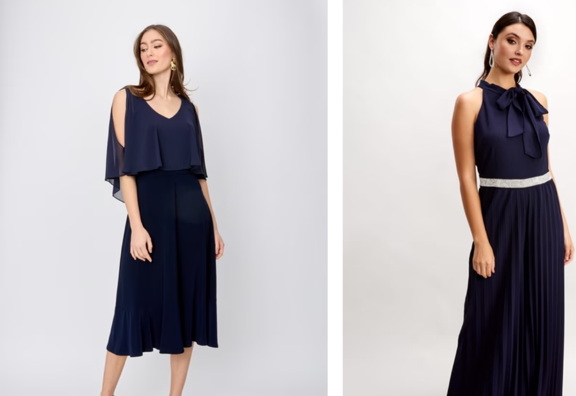
scroll to position [7322, 0]
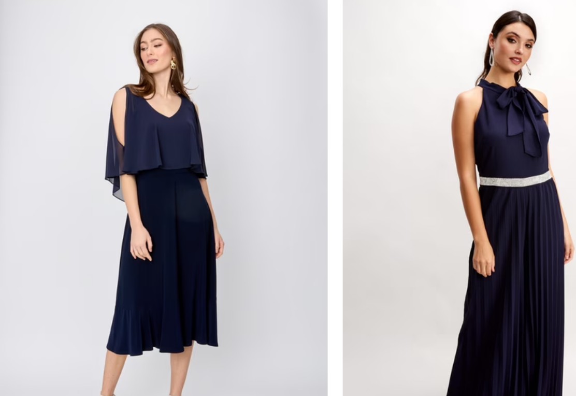
click at [153, 217] on img at bounding box center [144, 242] width 276 height 413
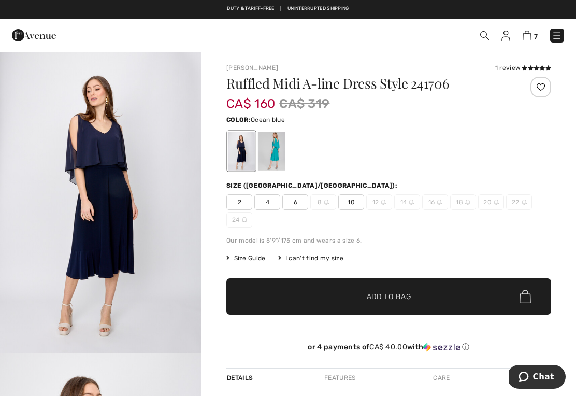
click at [285, 153] on div at bounding box center [271, 151] width 27 height 39
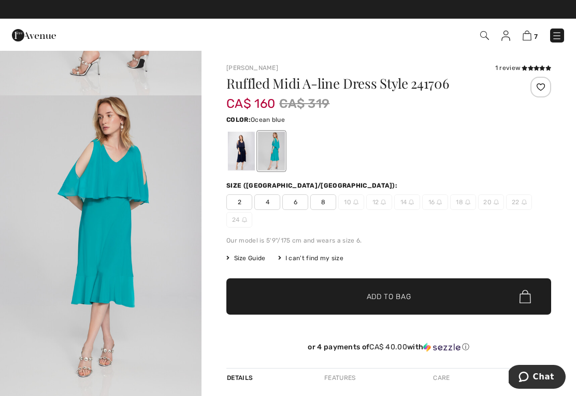
scroll to position [256, 0]
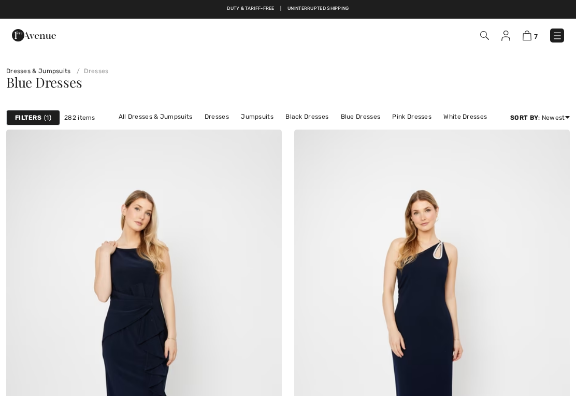
checkbox input "true"
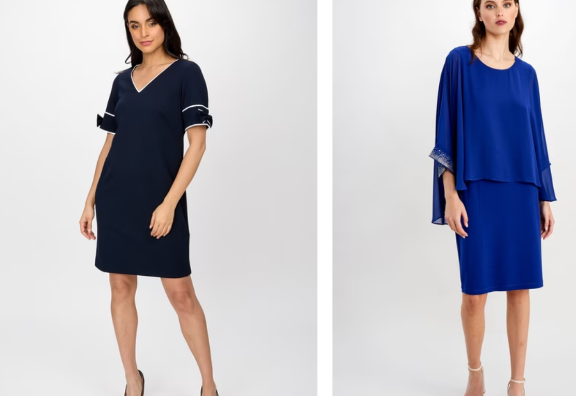
scroll to position [8284, 0]
click at [139, 196] on img at bounding box center [144, 223] width 276 height 413
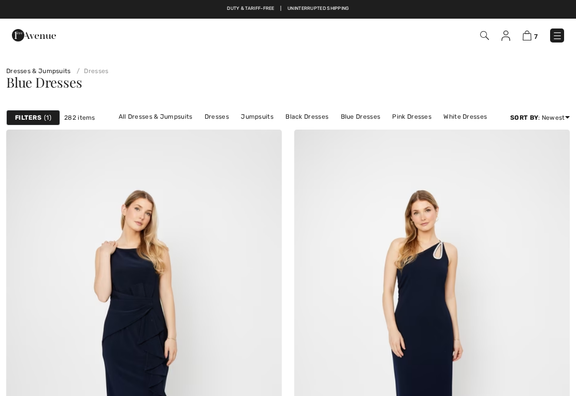
scroll to position [8285, 0]
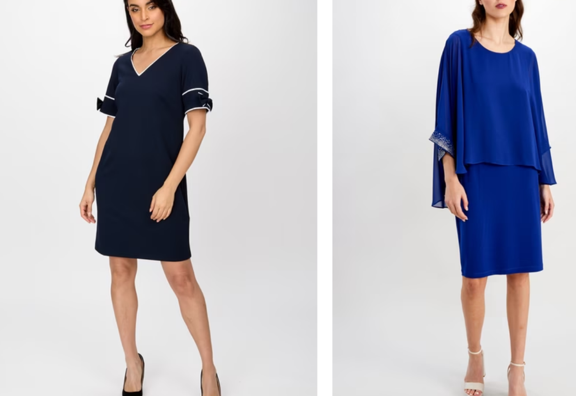
checkbox input "true"
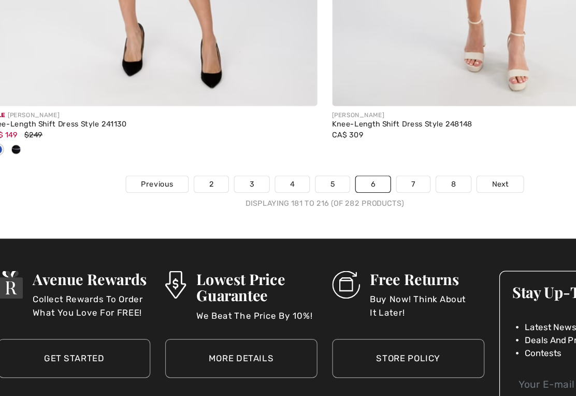
scroll to position [8592, 0]
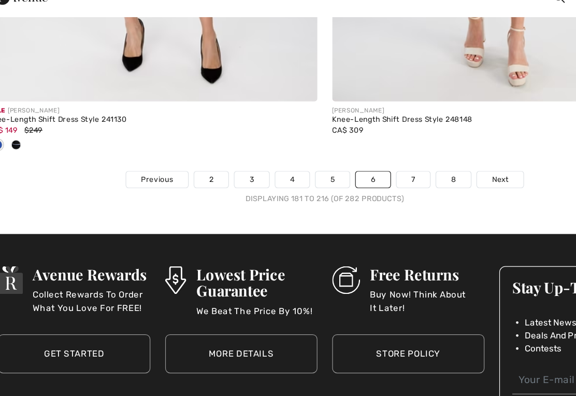
click at [348, 181] on link "7" at bounding box center [362, 187] width 28 height 13
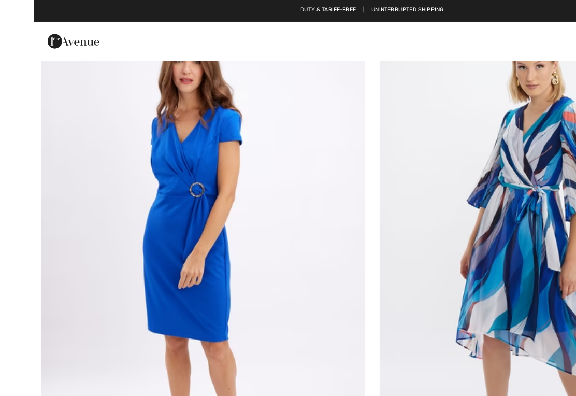
scroll to position [1982, 0]
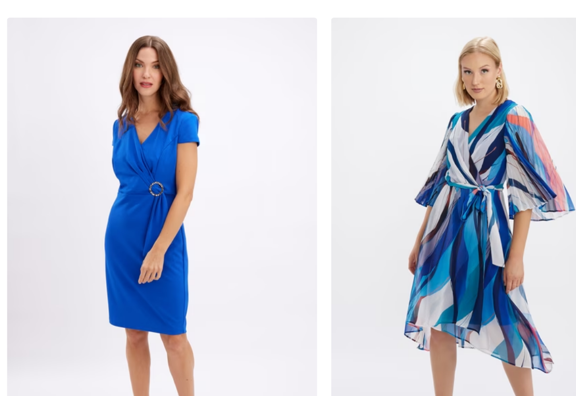
click at [149, 226] on img at bounding box center [144, 222] width 276 height 413
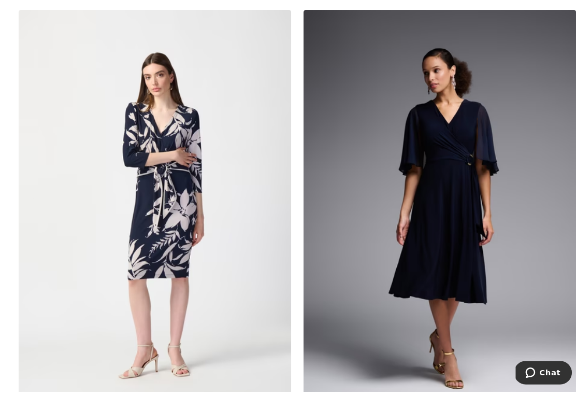
scroll to position [4892, 0]
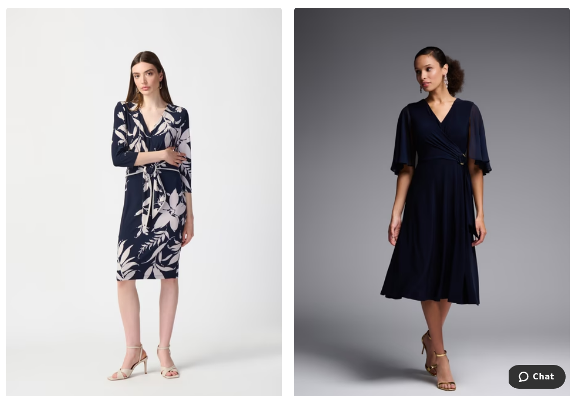
click at [449, 233] on img at bounding box center [432, 214] width 276 height 413
